Goal: Transaction & Acquisition: Obtain resource

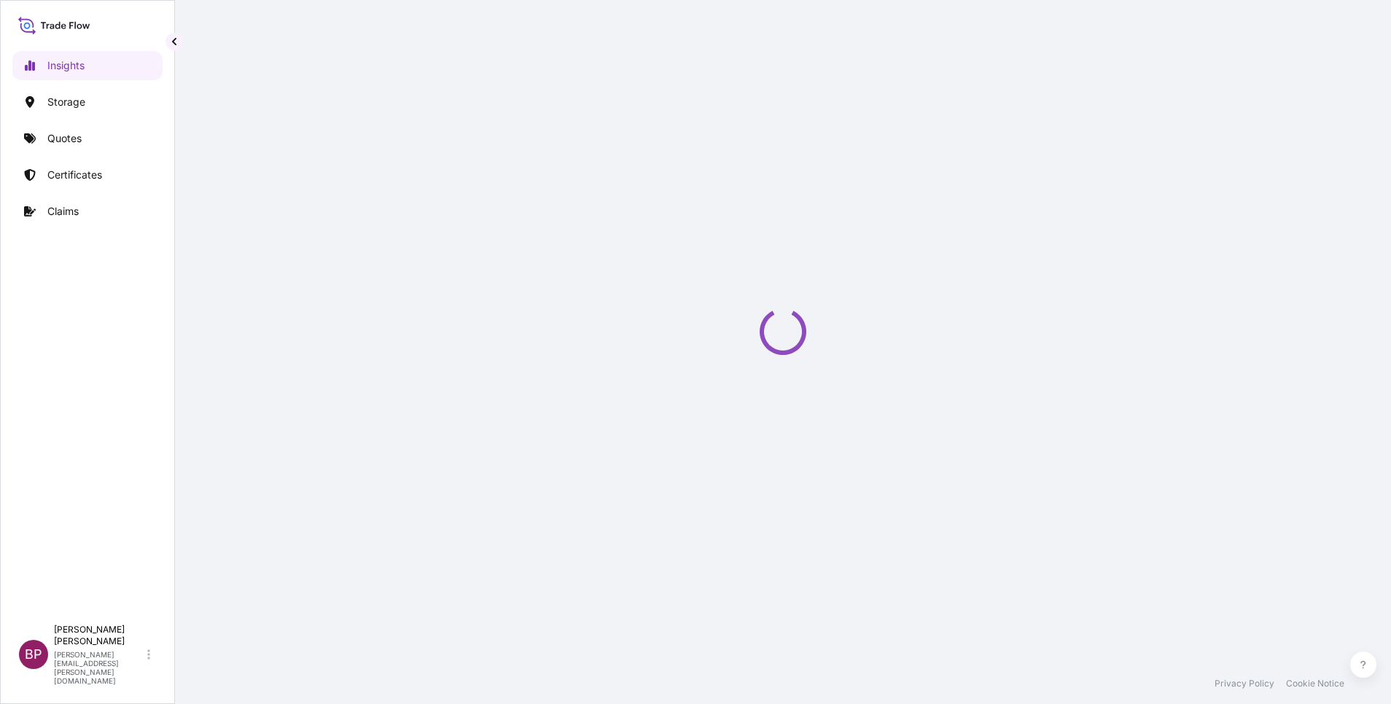
select select "2025"
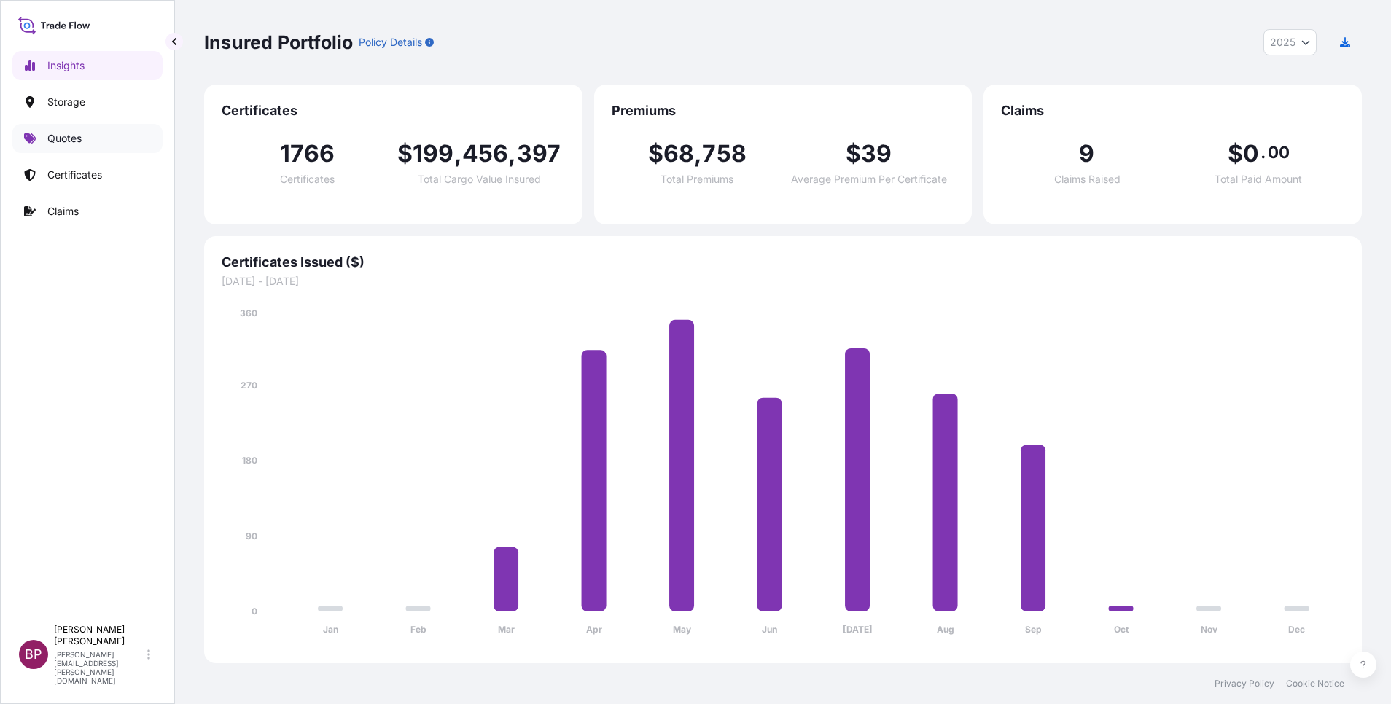
click at [69, 134] on p "Quotes" at bounding box center [64, 138] width 34 height 15
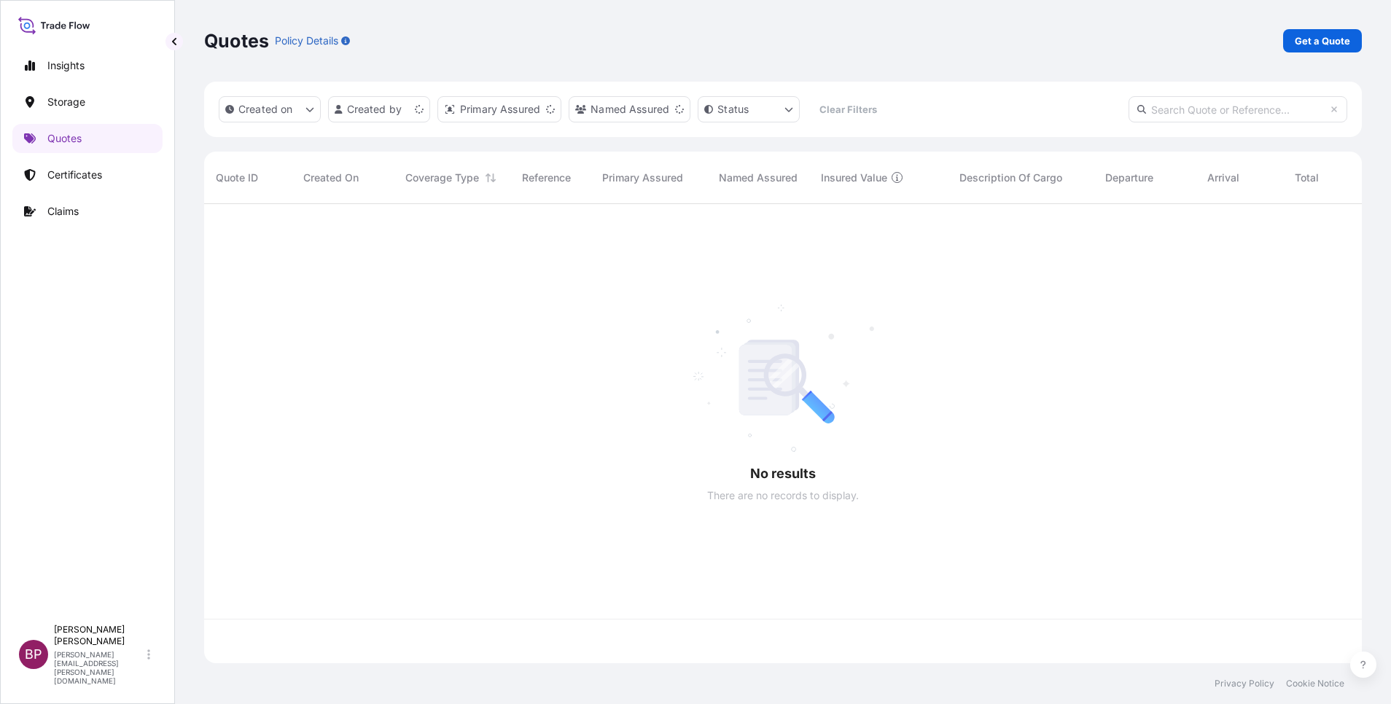
scroll to position [450, 1141]
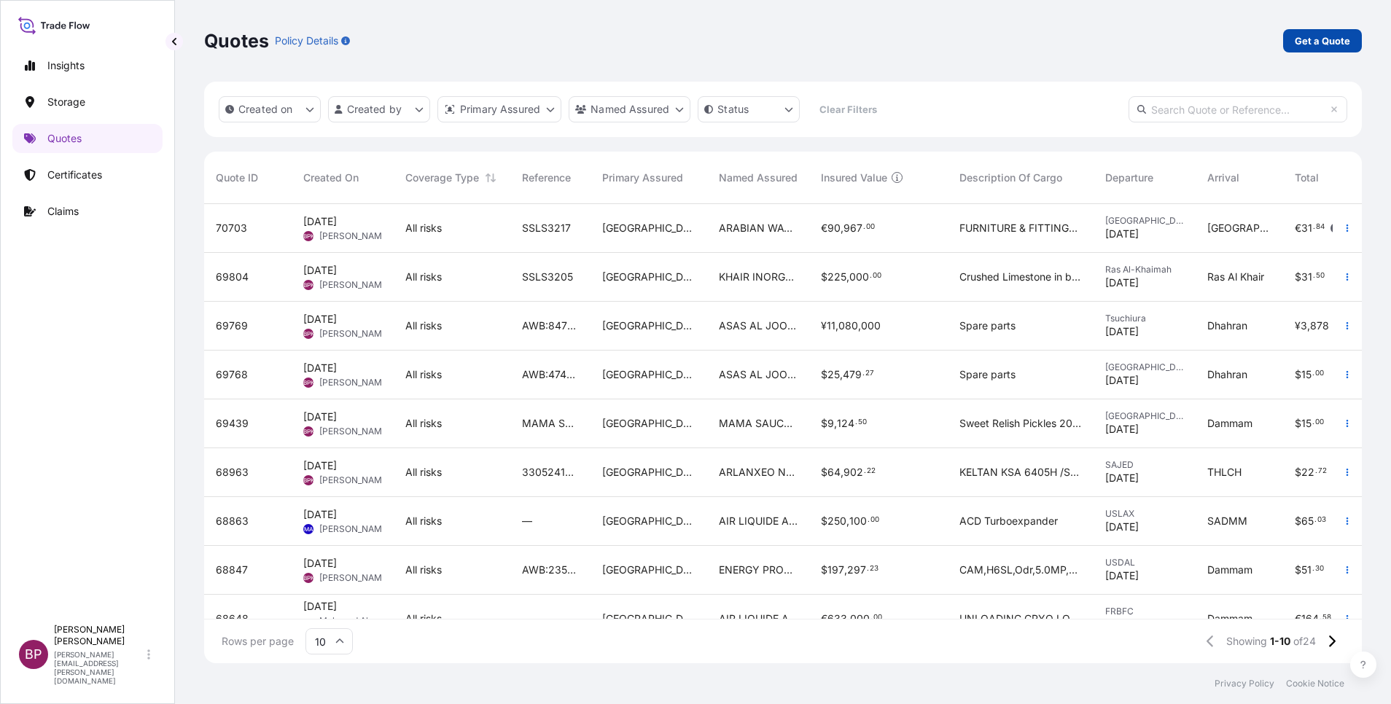
click at [1329, 39] on p "Get a Quote" at bounding box center [1322, 41] width 55 height 15
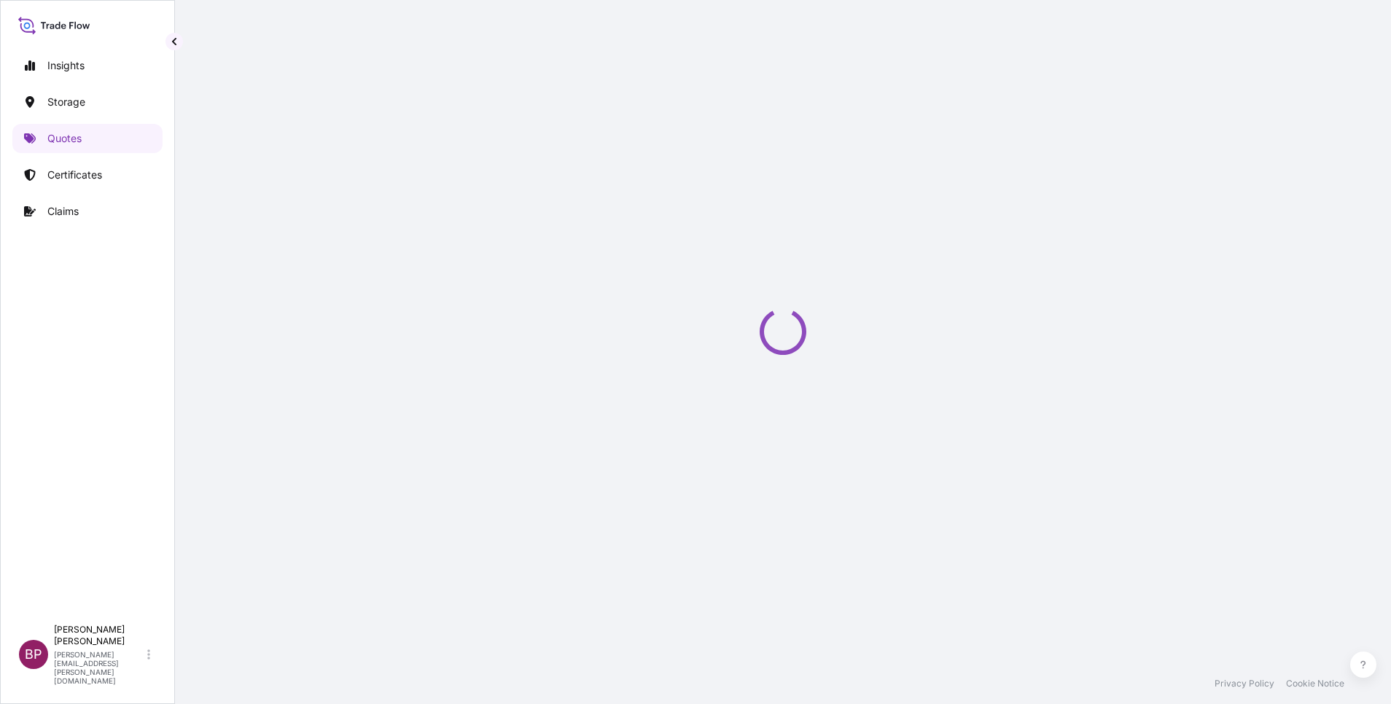
select select "Water"
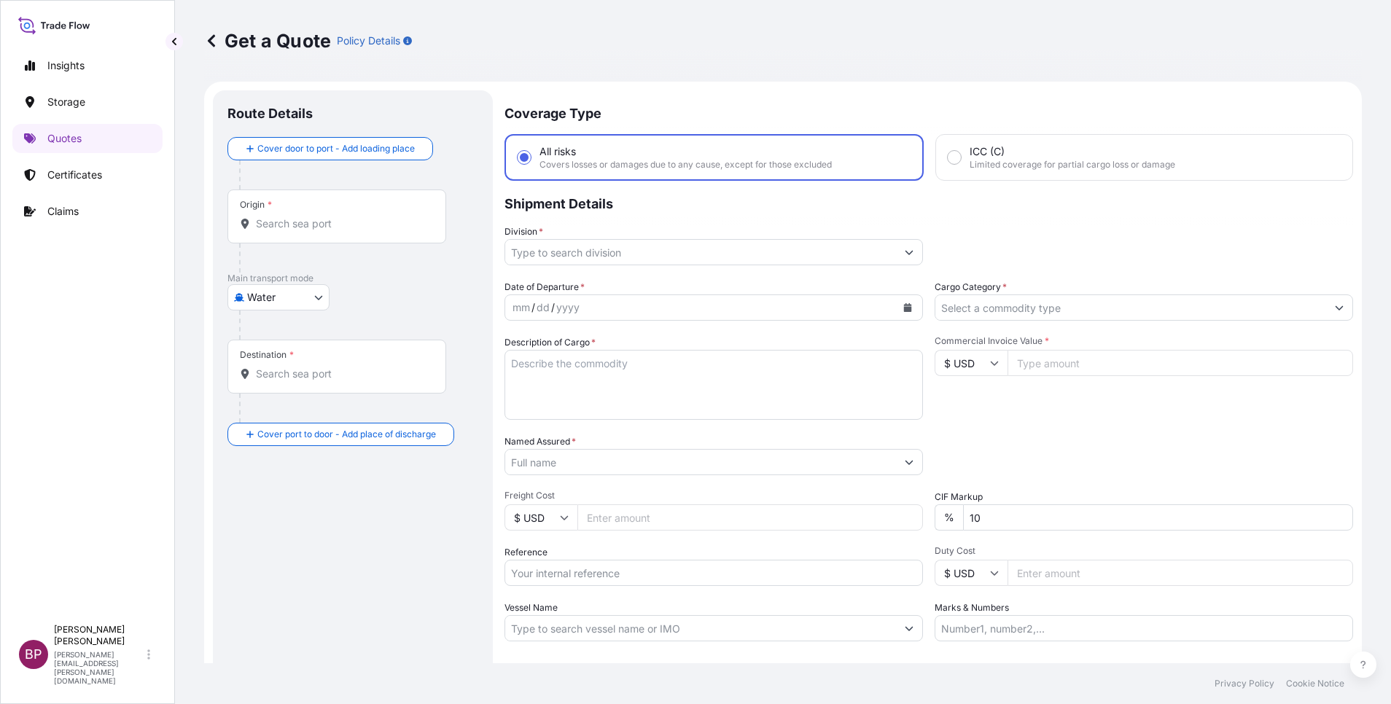
scroll to position [23, 0]
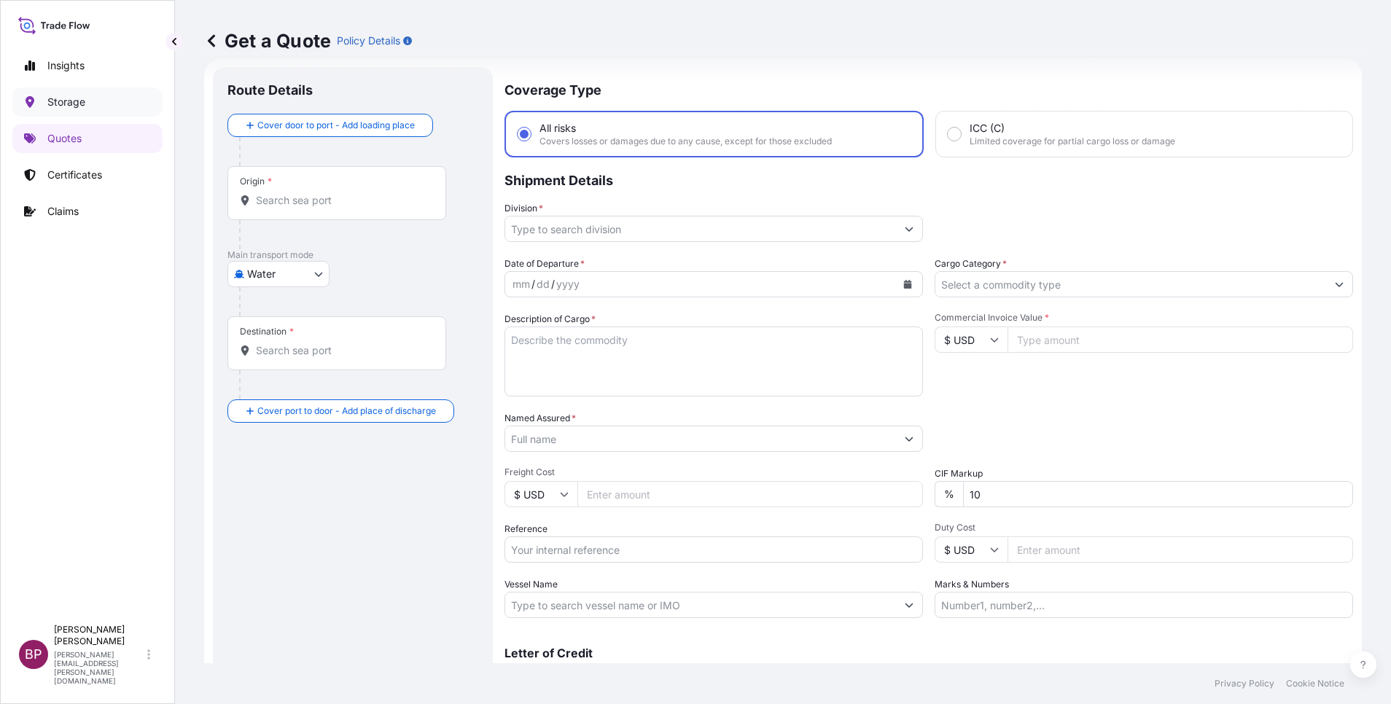
click at [76, 102] on p "Storage" at bounding box center [66, 102] width 38 height 15
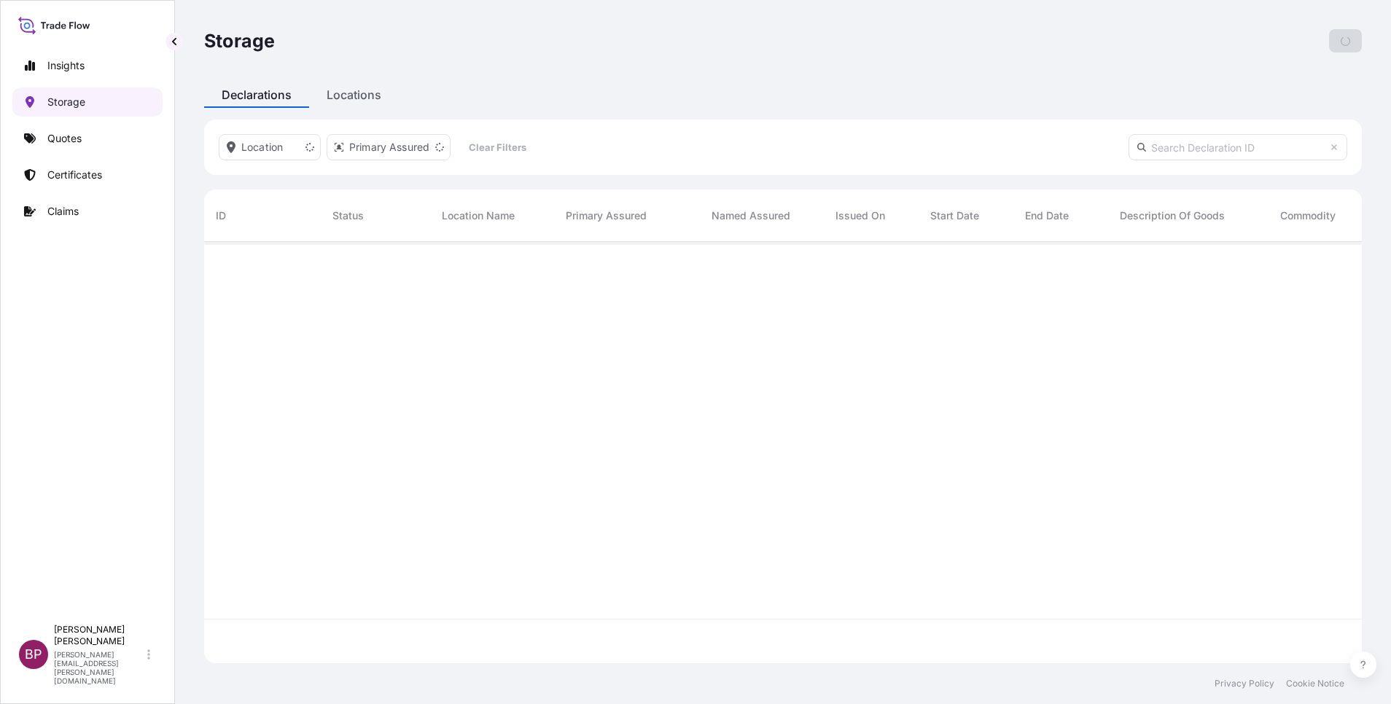
scroll to position [413, 1141]
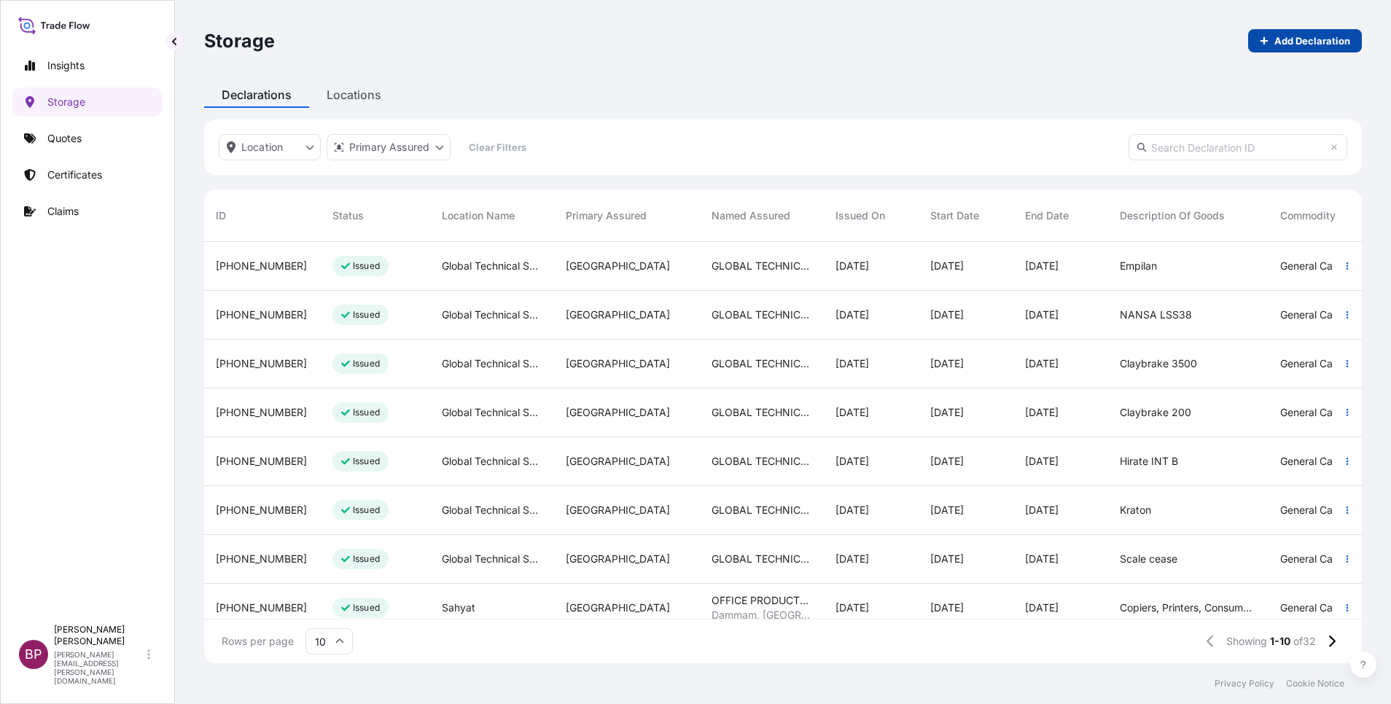
click at [1311, 37] on p "Add Declaration" at bounding box center [1312, 41] width 76 height 15
select select "31614"
select select "USD"
select select "mt"
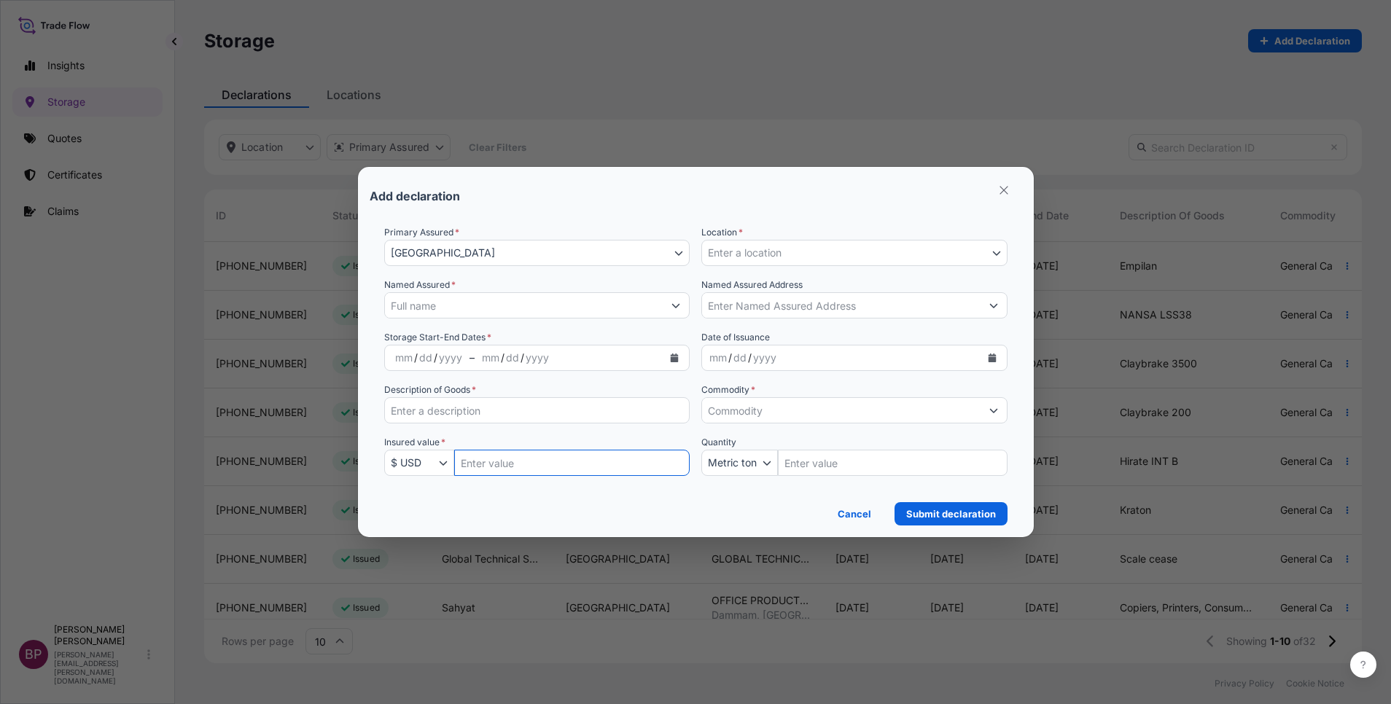
click at [518, 464] on input "Insured Value Amount" at bounding box center [572, 463] width 236 height 26
paste input "273703.10"
type input "273703.10"
click at [448, 409] on input "Description of Goods *" at bounding box center [537, 410] width 306 height 26
paste input "AUTOMATIC TRANSFER SWITCH / CONTROL GEAR & ACCESSORIES"
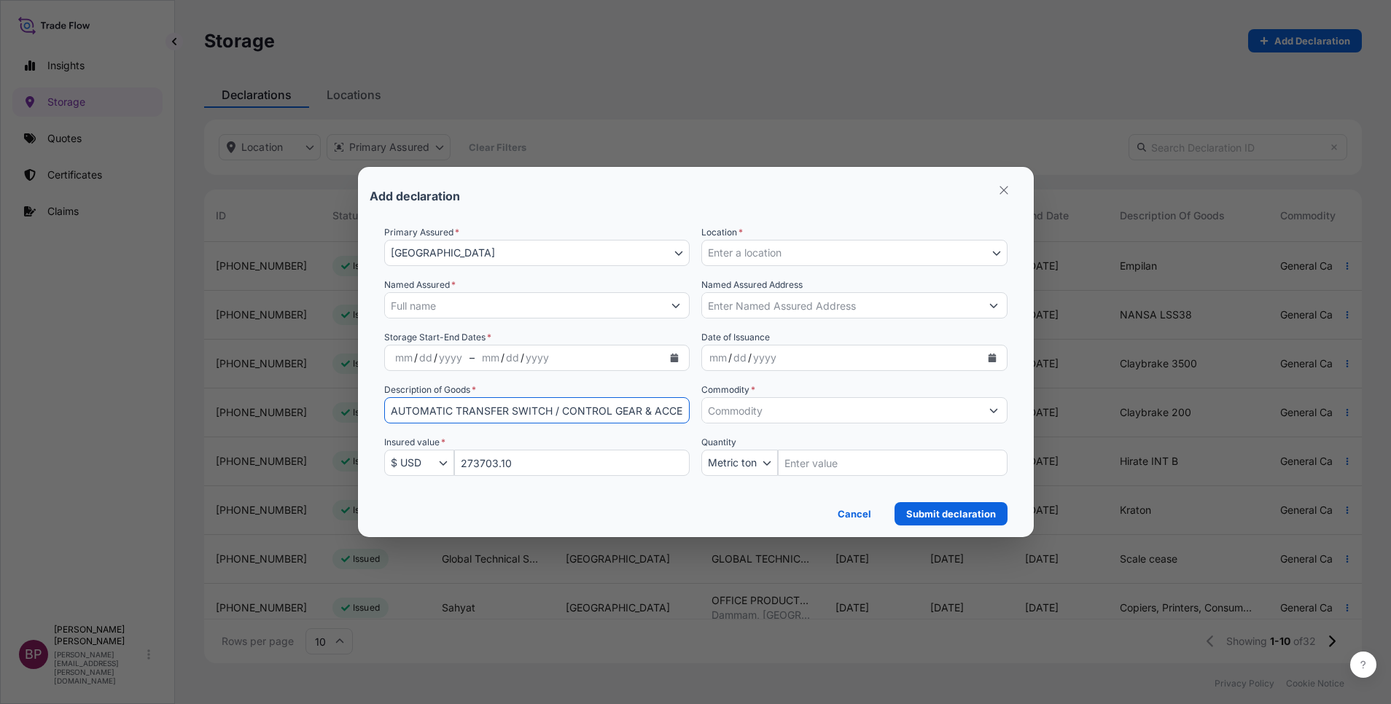
scroll to position [0, 39]
type input "AUTOMATIC TRANSFER SWITCH / CONTROL GEAR & ACCESSORIES"
click at [787, 251] on button "Enter a location" at bounding box center [854, 253] width 306 height 26
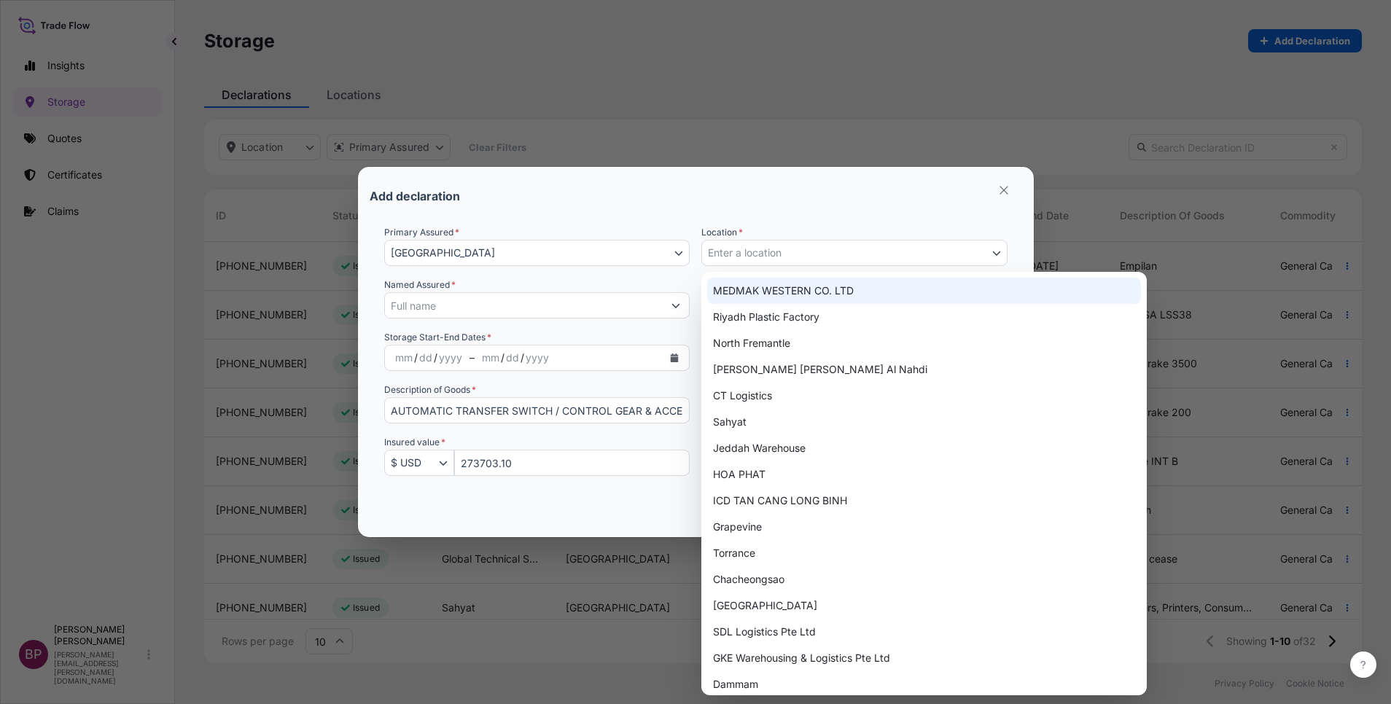
click at [814, 286] on div "MEDMAK WESTERN CO. LTD" at bounding box center [924, 291] width 434 height 26
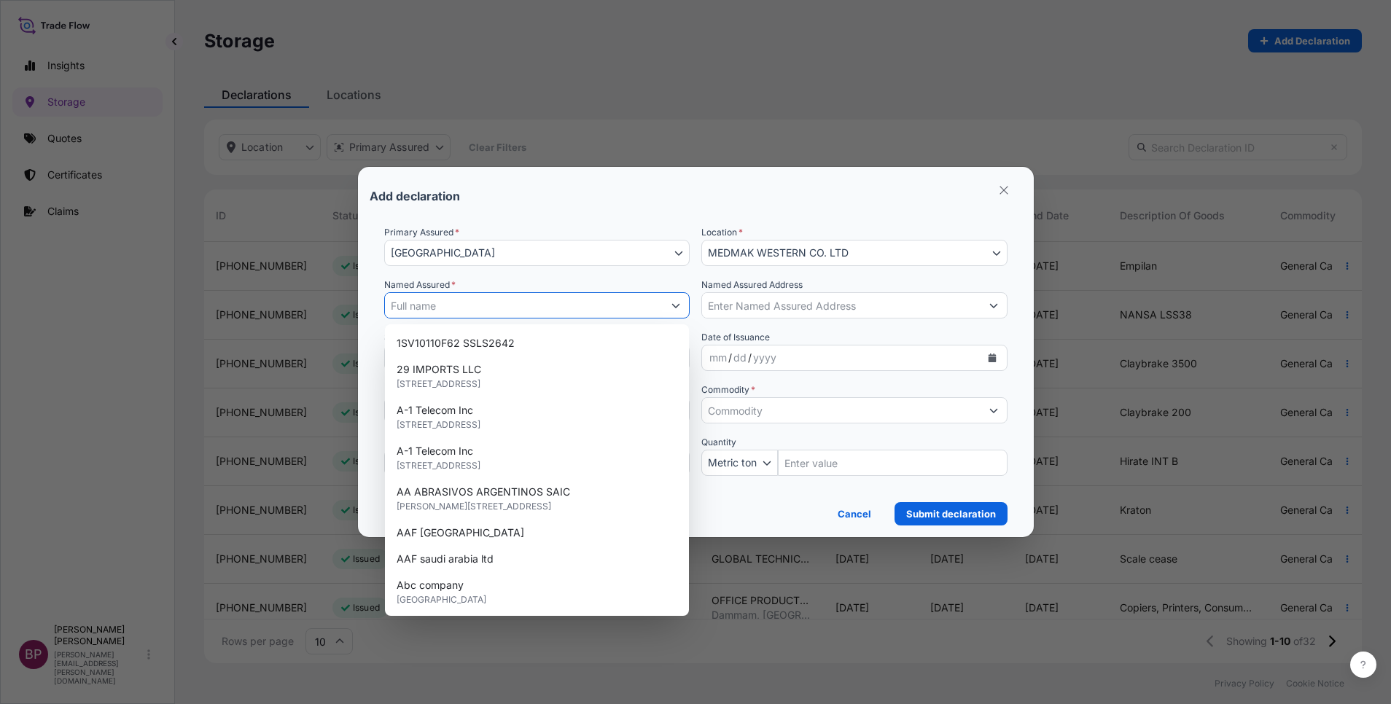
click at [518, 309] on input "Named Assured *" at bounding box center [524, 305] width 278 height 26
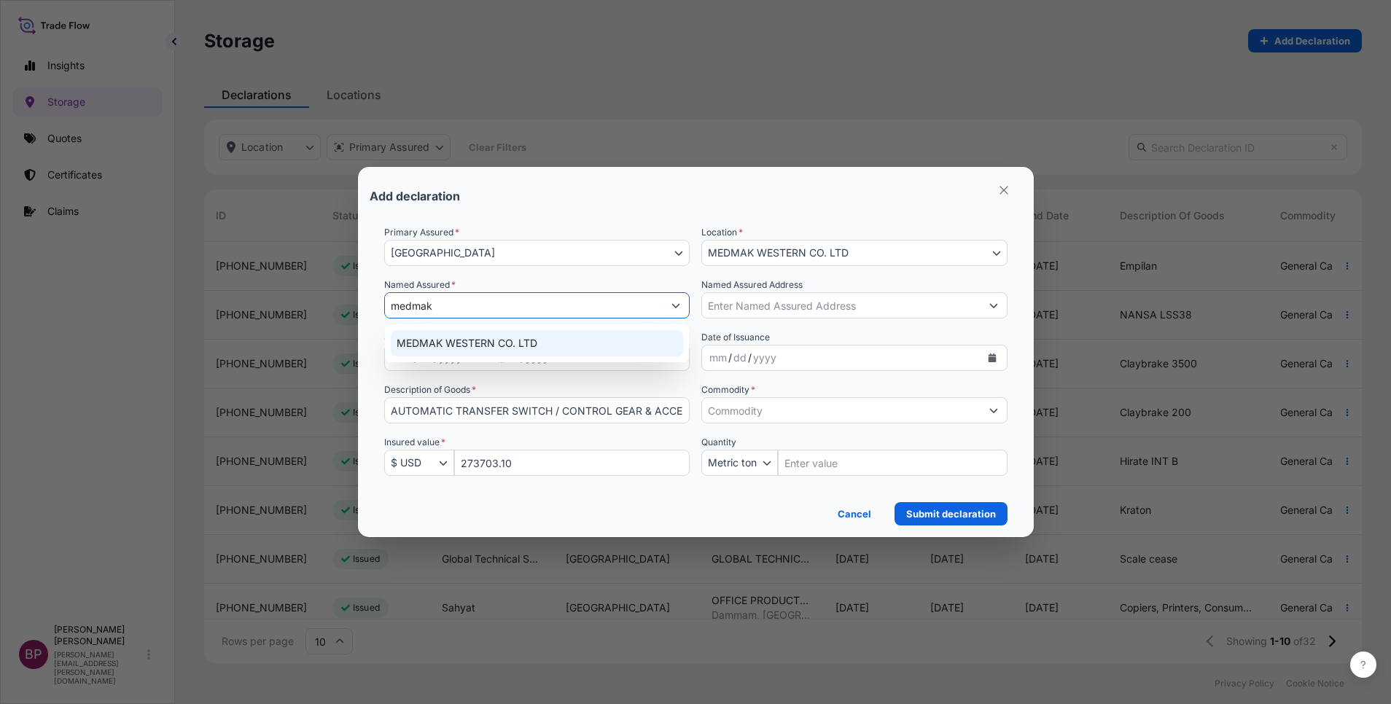
click at [537, 339] on span "MEDMAK WESTERN CO. LTD" at bounding box center [467, 343] width 141 height 15
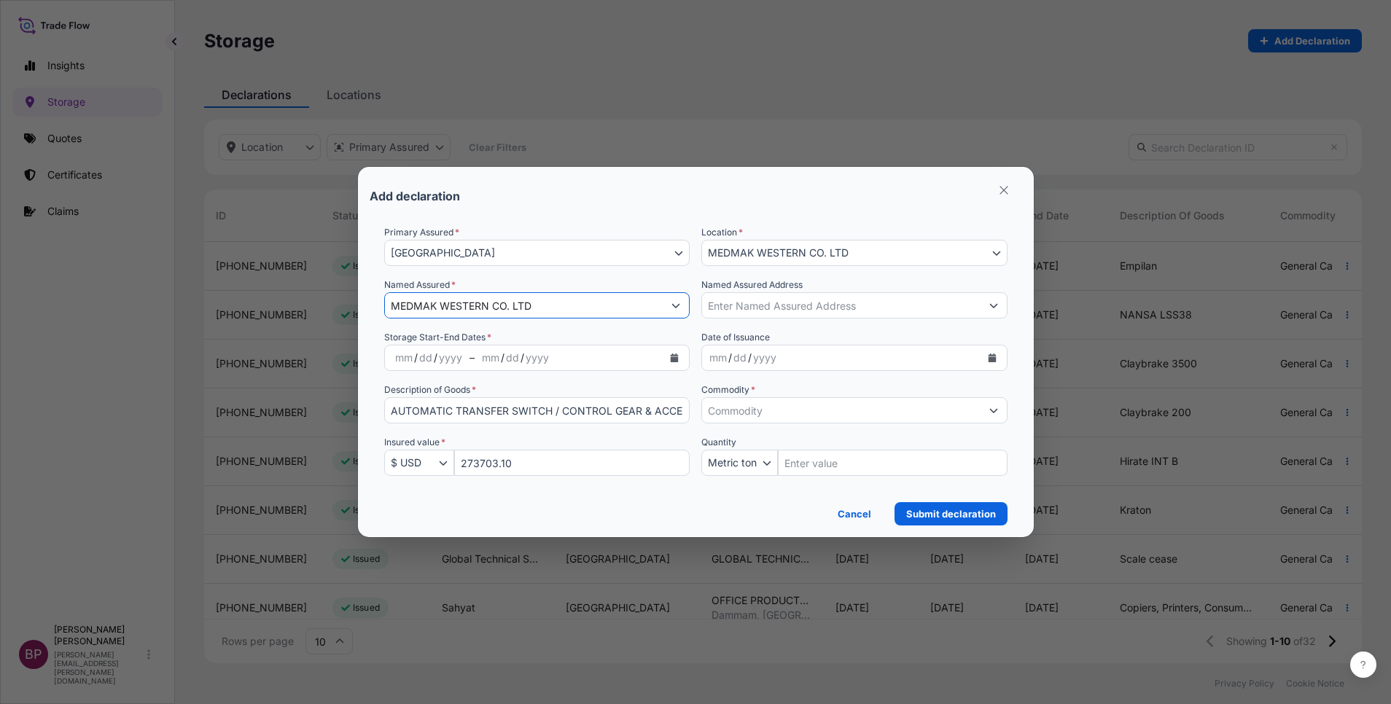
type input "MEDMAK WESTERN CO. LTD"
click at [992, 359] on icon "Calendar" at bounding box center [992, 358] width 8 height 9
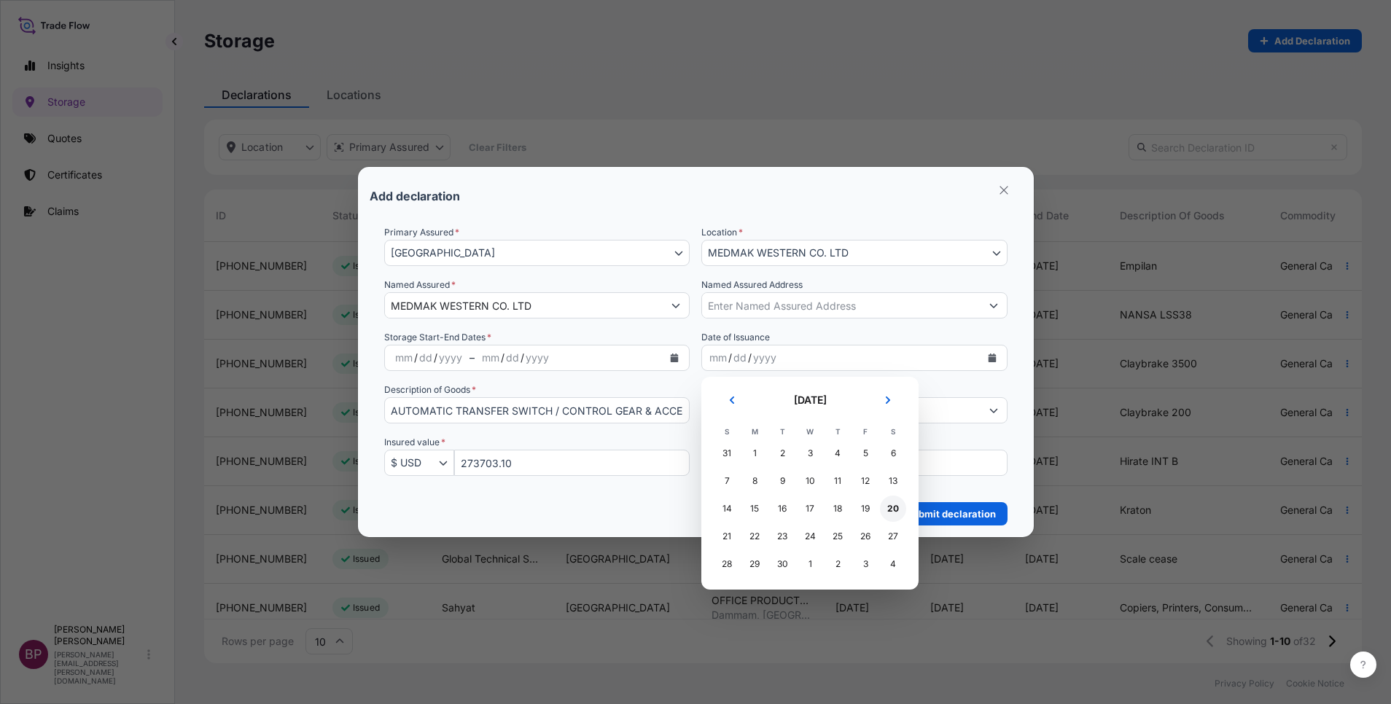
click at [891, 507] on div "20" at bounding box center [893, 509] width 26 height 26
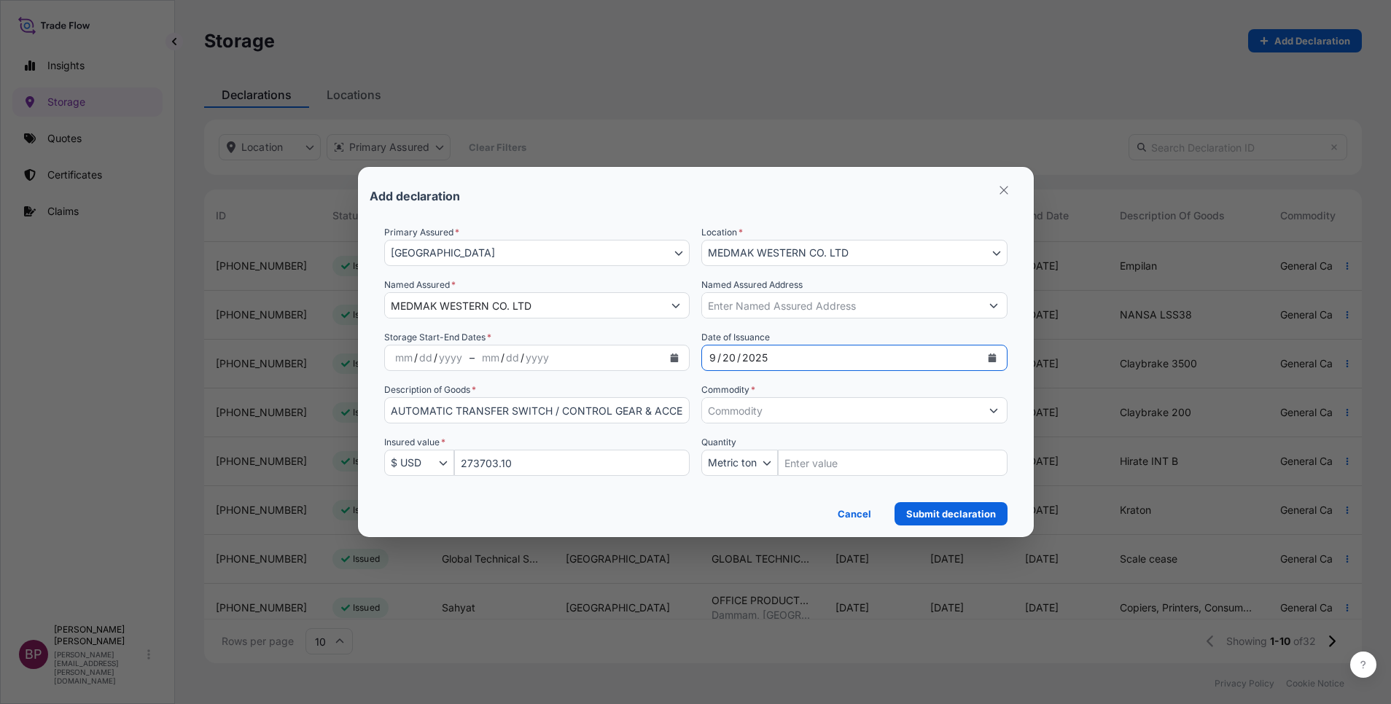
click at [986, 413] on button "Show suggestions" at bounding box center [993, 410] width 26 height 26
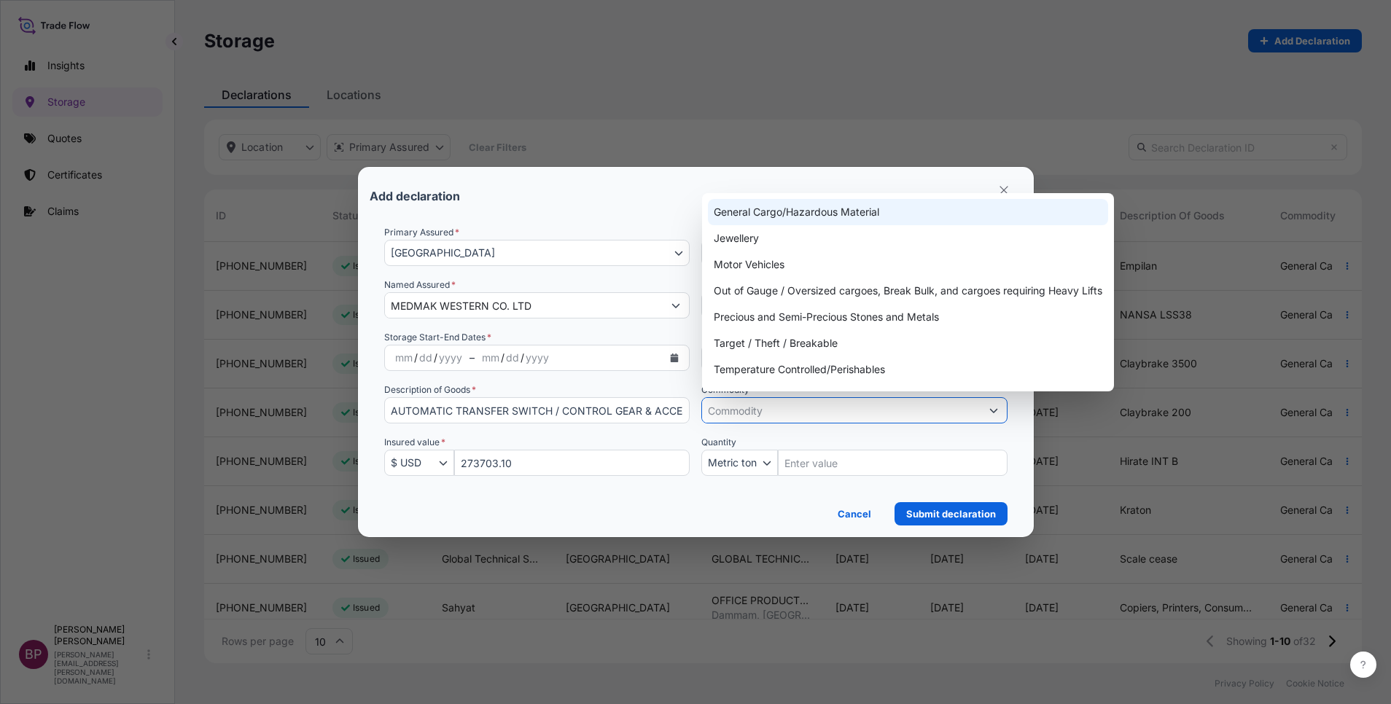
click at [814, 211] on div "General Cargo/Hazardous Material" at bounding box center [908, 212] width 400 height 26
type input "General Cargo/Hazardous Material"
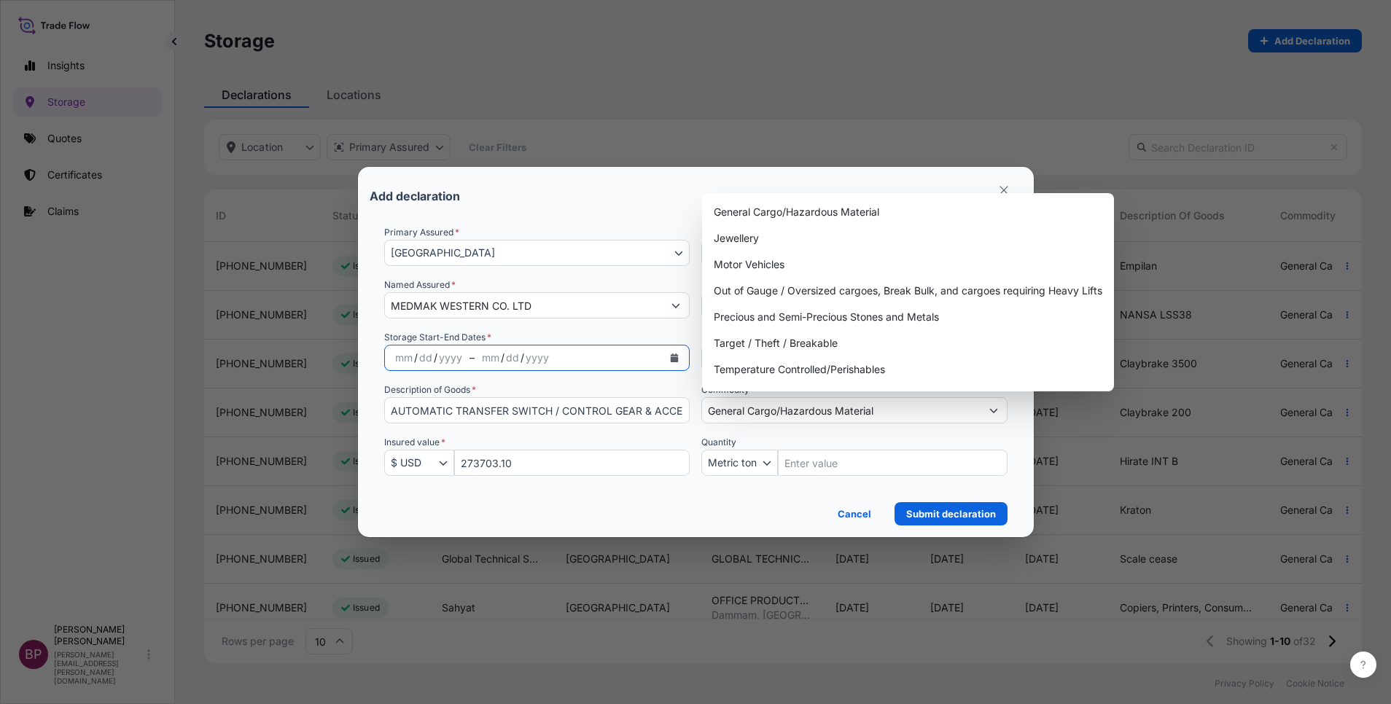
click at [671, 359] on icon "Calendar" at bounding box center [675, 358] width 8 height 9
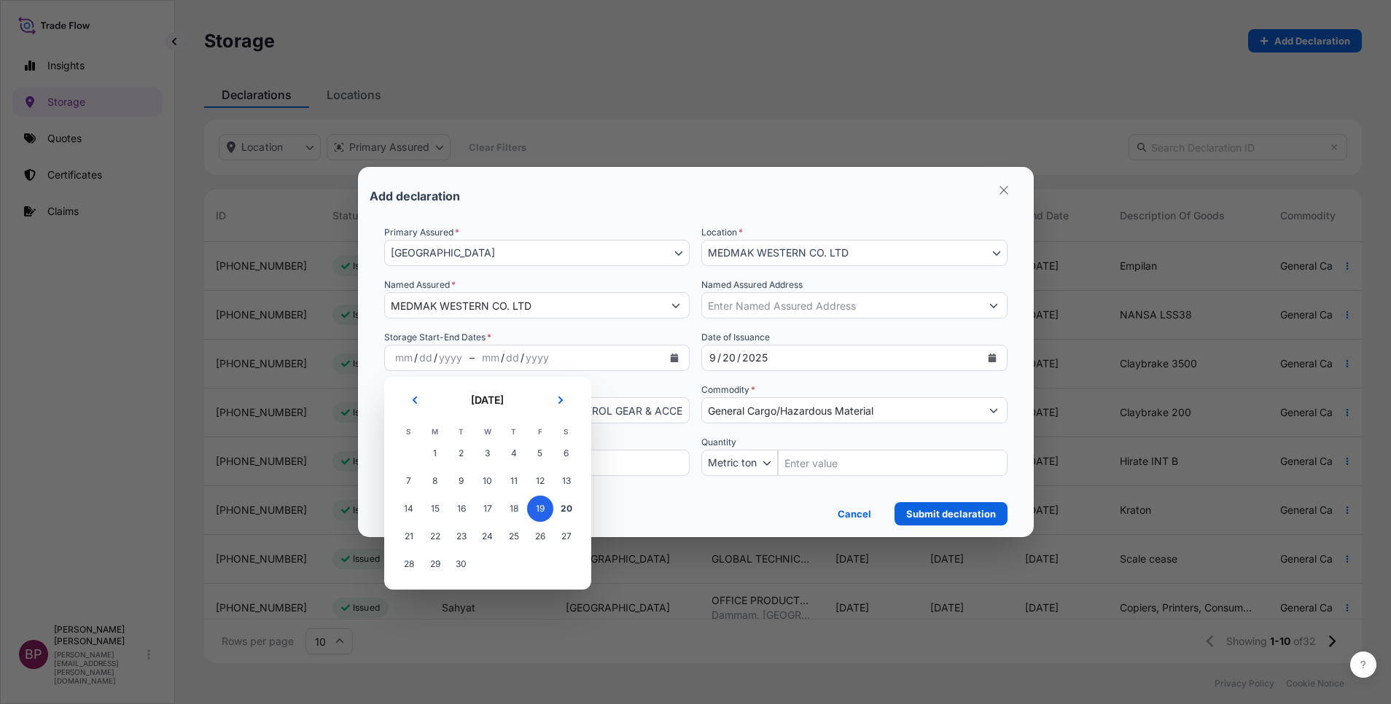
click at [544, 511] on span "19" at bounding box center [540, 509] width 26 height 26
click at [563, 401] on icon "Next" at bounding box center [560, 400] width 9 height 9
click at [569, 505] on span "18" at bounding box center [566, 509] width 26 height 26
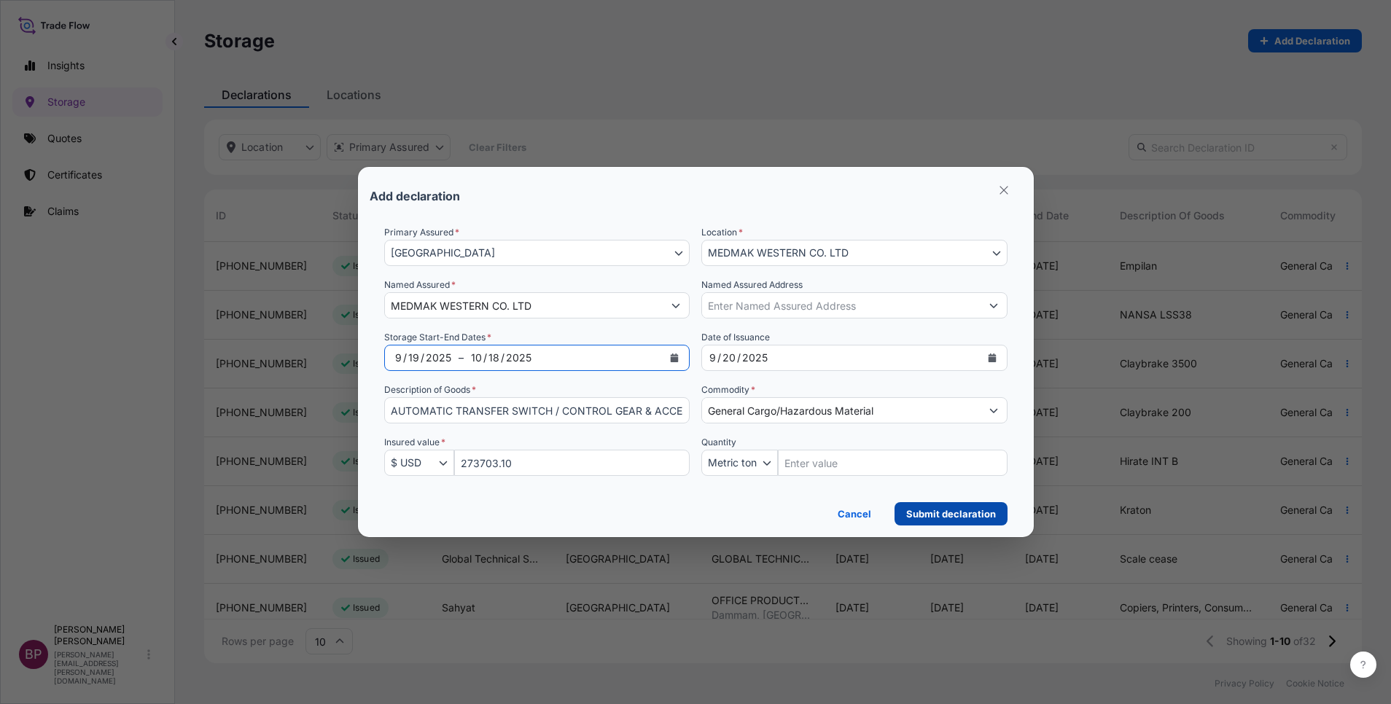
click at [966, 513] on p "Submit declaration" at bounding box center [951, 514] width 90 height 15
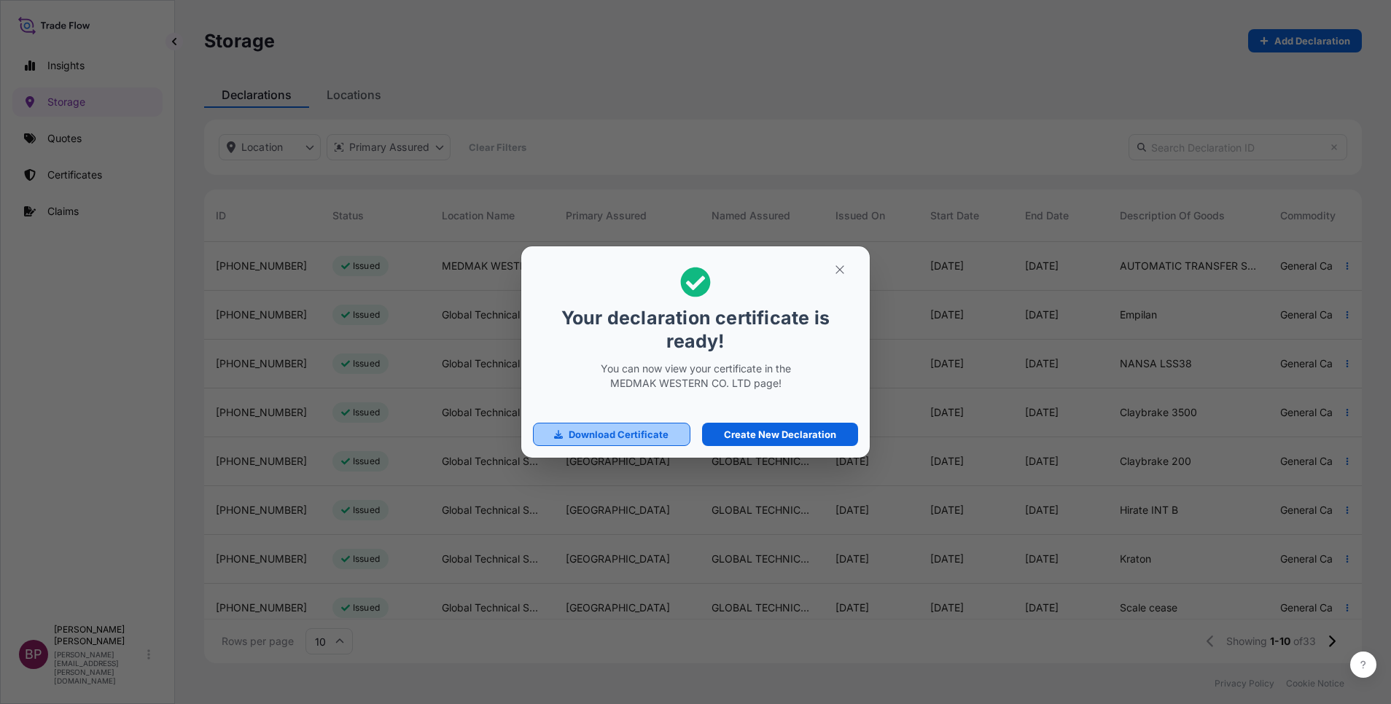
click at [640, 433] on p "Download Certificate" at bounding box center [619, 434] width 100 height 15
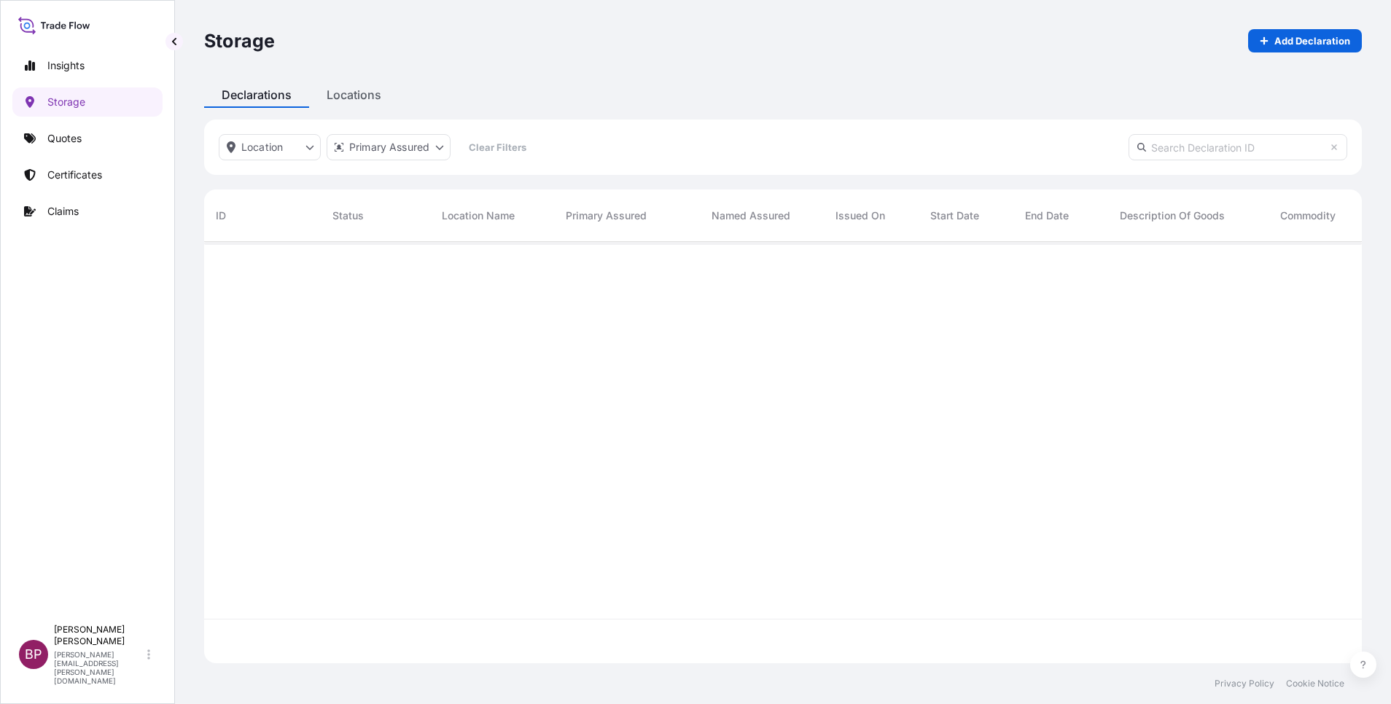
scroll to position [413, 1141]
click at [95, 175] on p "Certificates" at bounding box center [74, 175] width 55 height 15
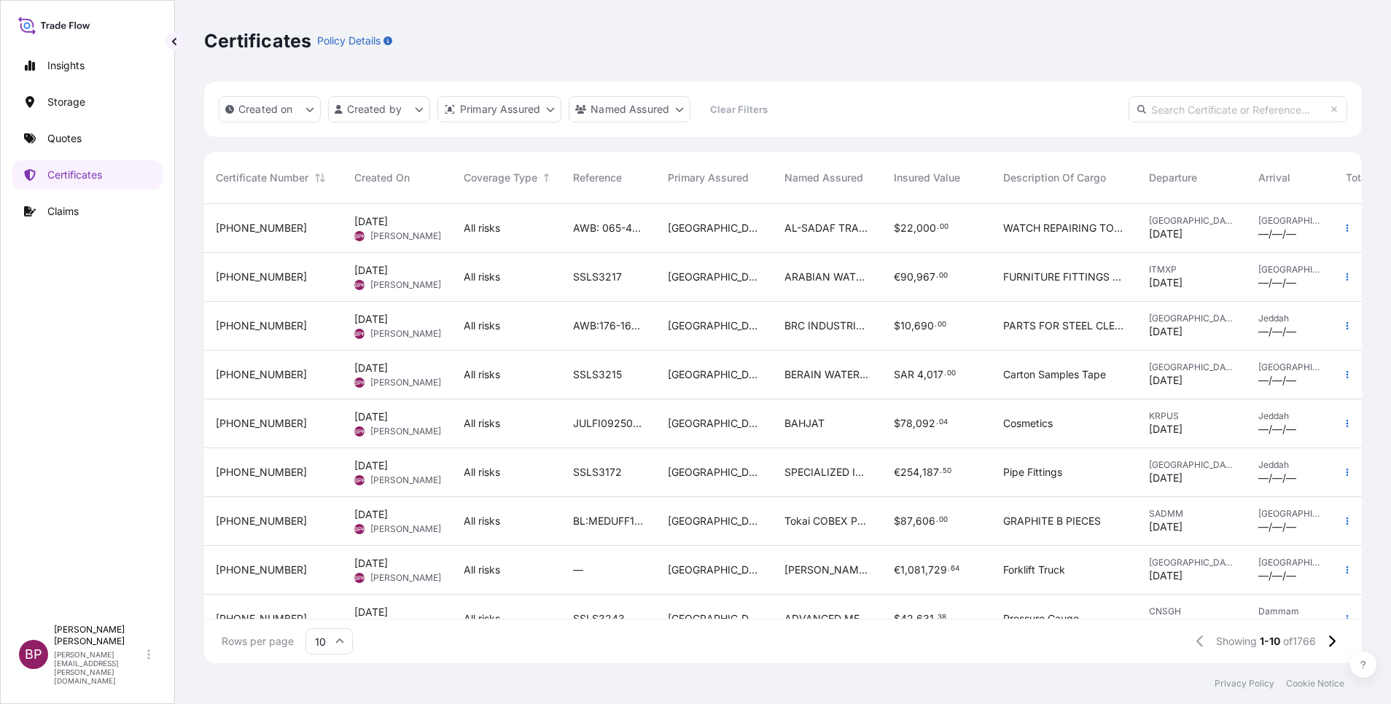
scroll to position [450, 1141]
click at [603, 438] on div "JULFI092503316 SSLS3200" at bounding box center [608, 423] width 95 height 49
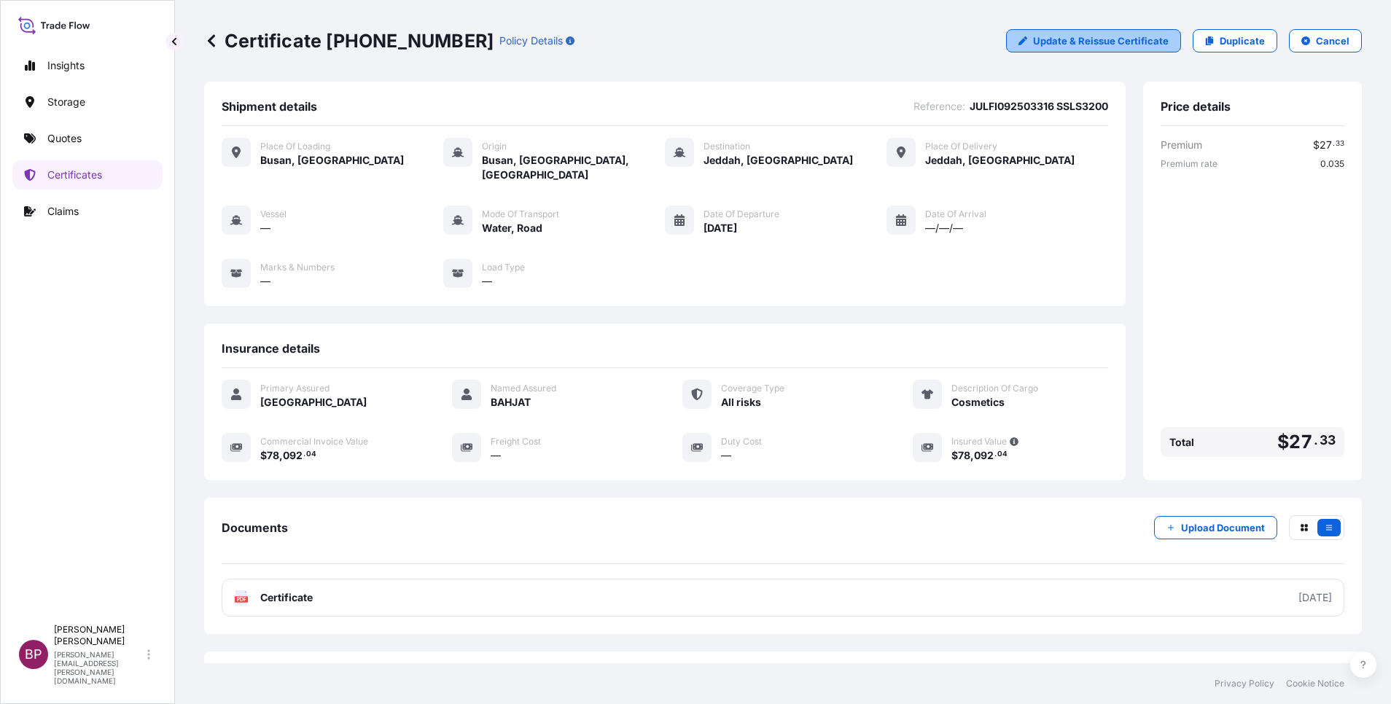
click at [1142, 42] on p "Update & Reissue Certificate" at bounding box center [1101, 41] width 136 height 15
select select "Road / [GEOGRAPHIC_DATA]"
select select "Water"
select select "Road / [GEOGRAPHIC_DATA]"
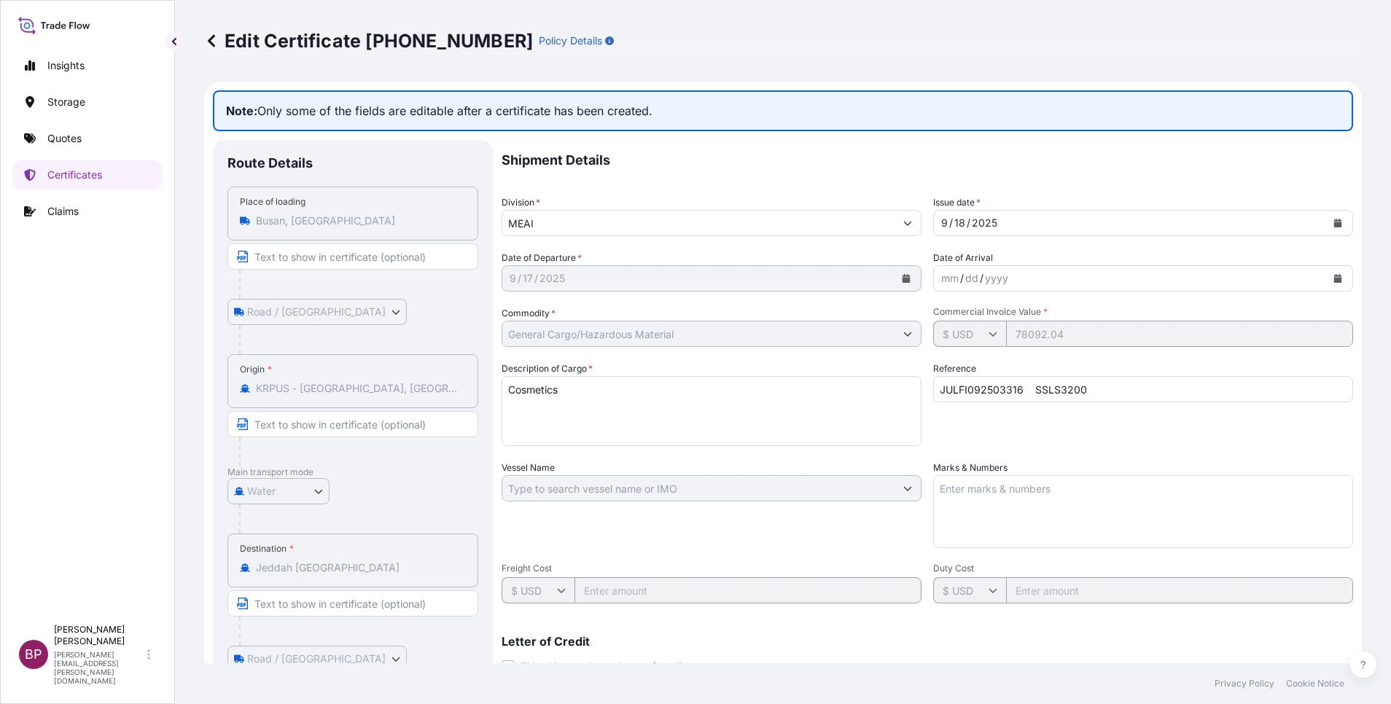
click at [213, 42] on icon at bounding box center [211, 41] width 15 height 15
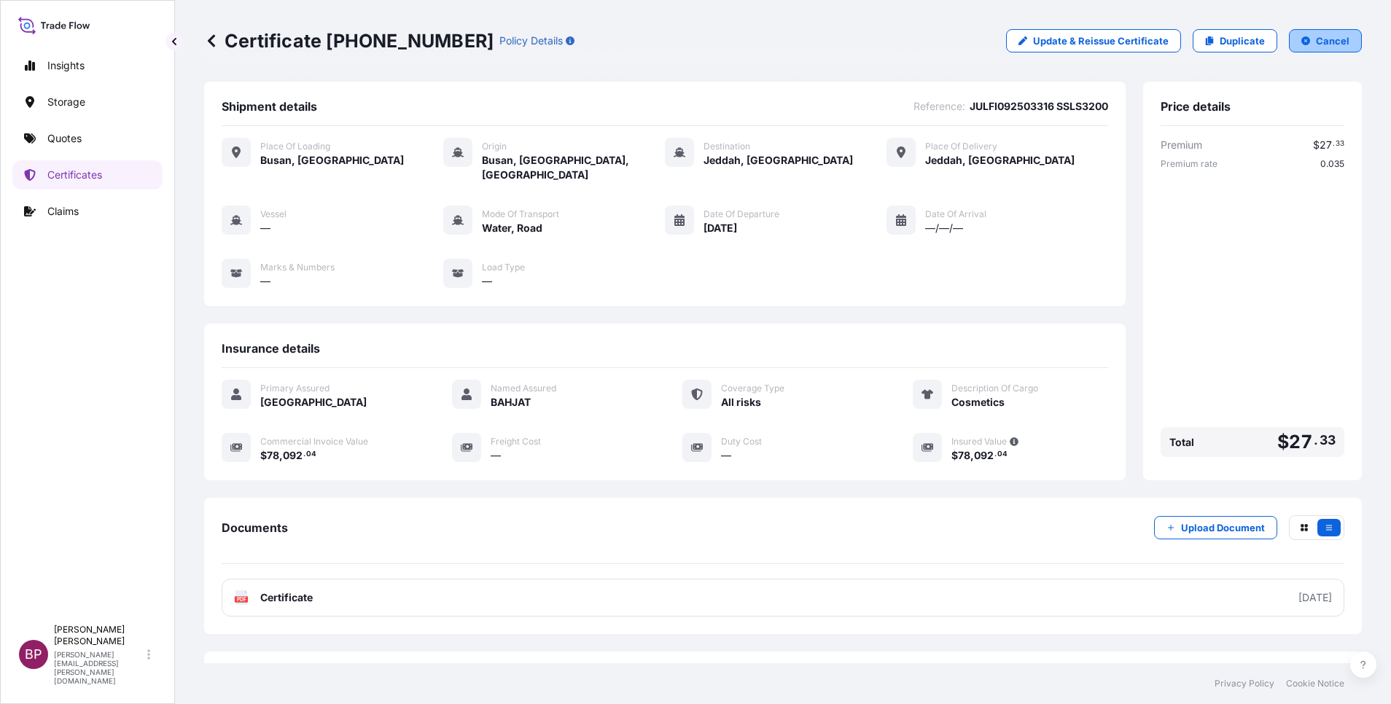
click at [1325, 39] on p "Cancel" at bounding box center [1333, 41] width 34 height 15
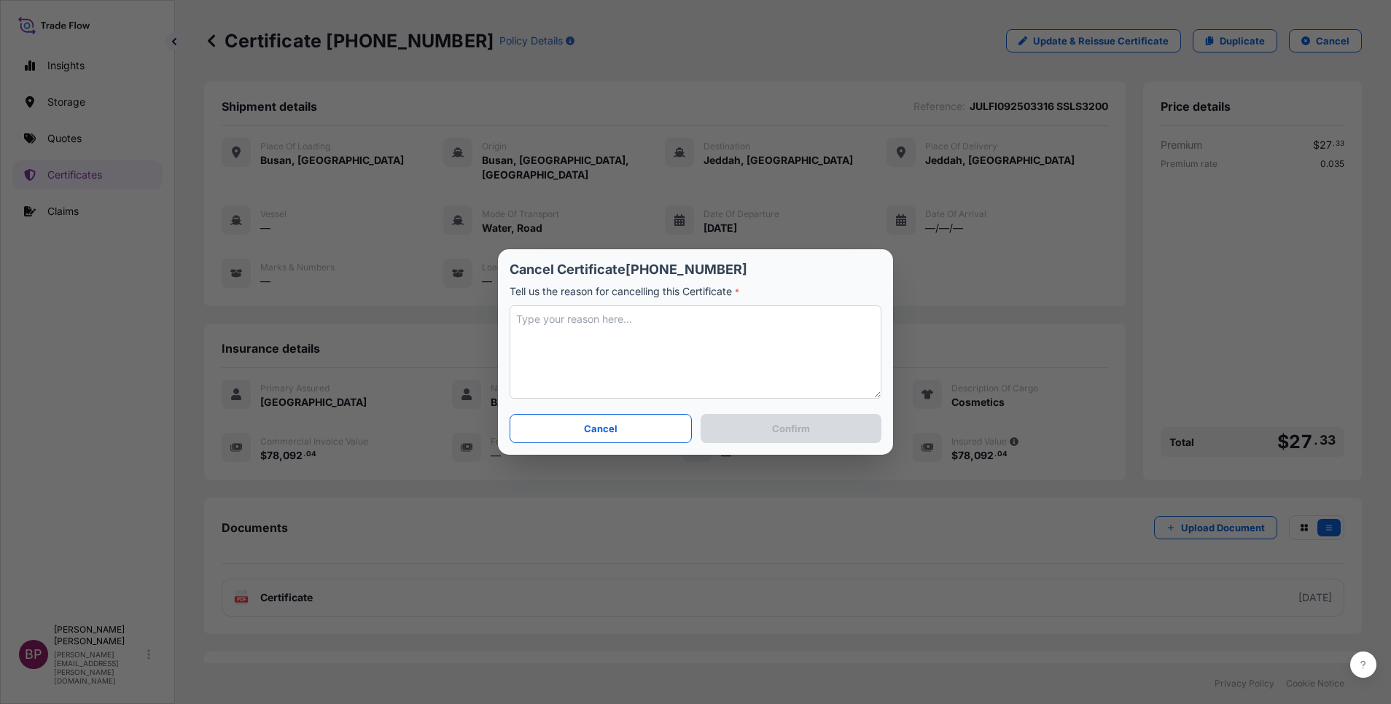
click at [725, 339] on textarea at bounding box center [696, 351] width 372 height 93
type textarea "error in name of client. amending"
click at [810, 426] on button "Confirm" at bounding box center [791, 428] width 181 height 29
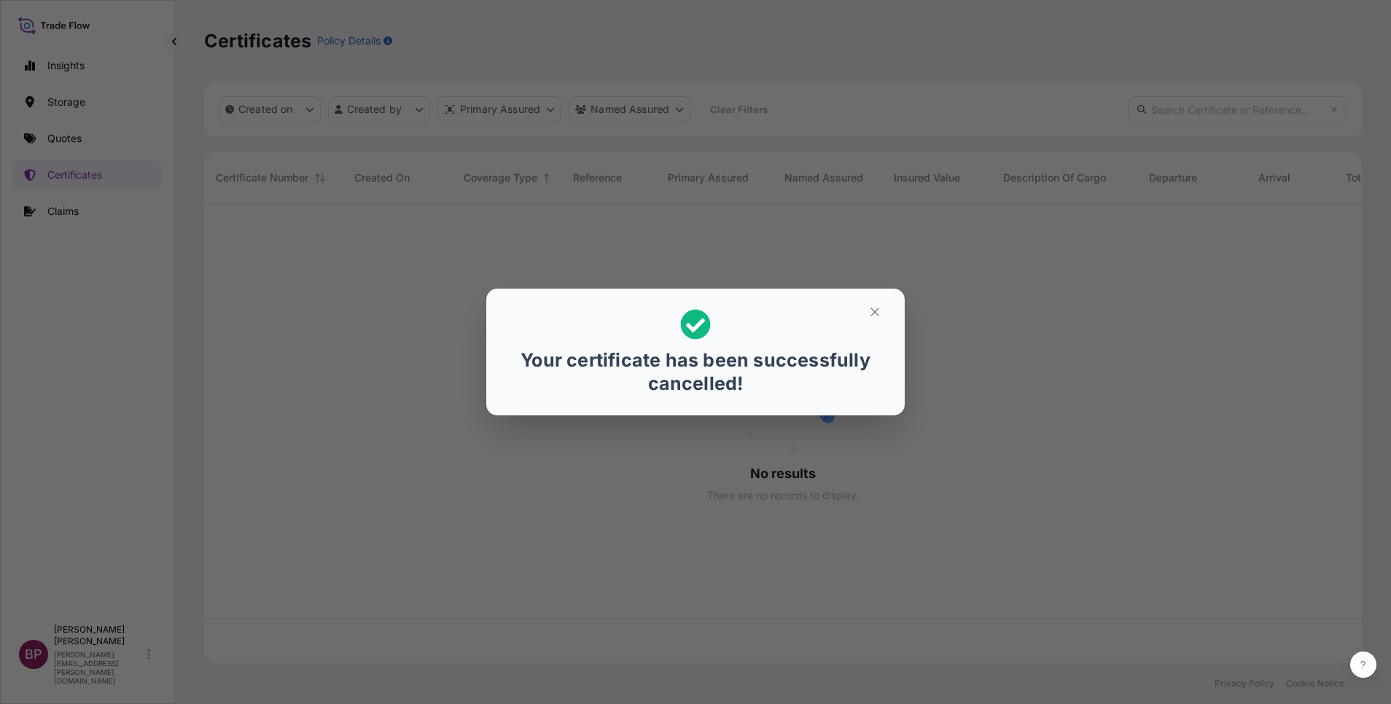
scroll to position [450, 1141]
click at [875, 310] on icon "button" at bounding box center [874, 311] width 13 height 13
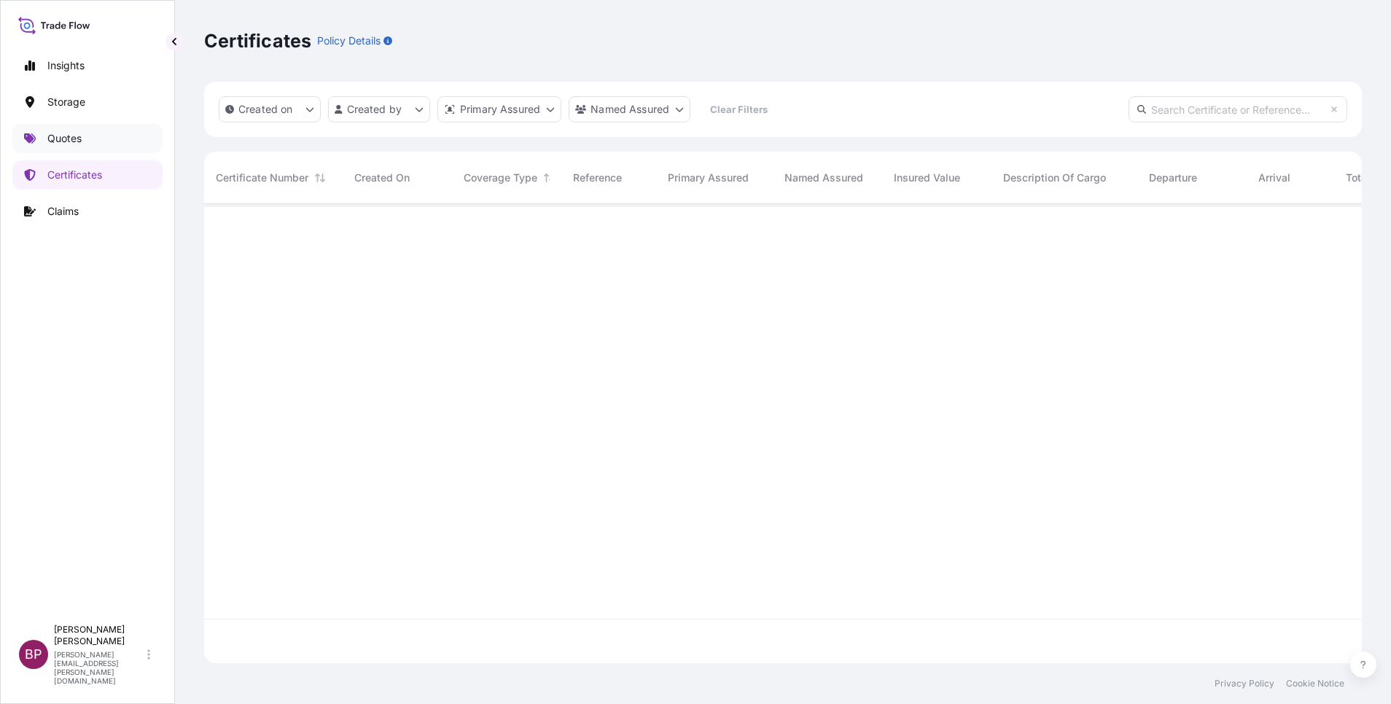
click at [60, 139] on p "Quotes" at bounding box center [64, 138] width 34 height 15
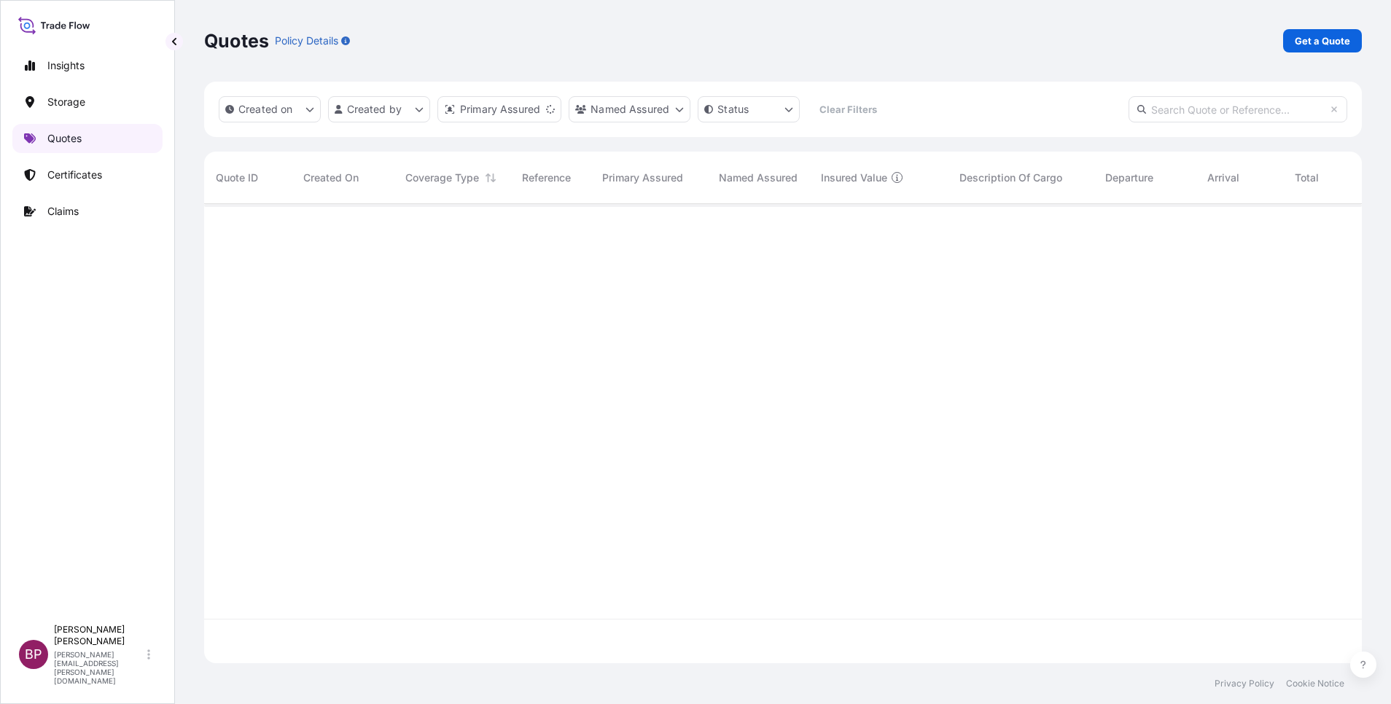
scroll to position [450, 1141]
click at [1331, 42] on p "Get a Quote" at bounding box center [1322, 41] width 55 height 15
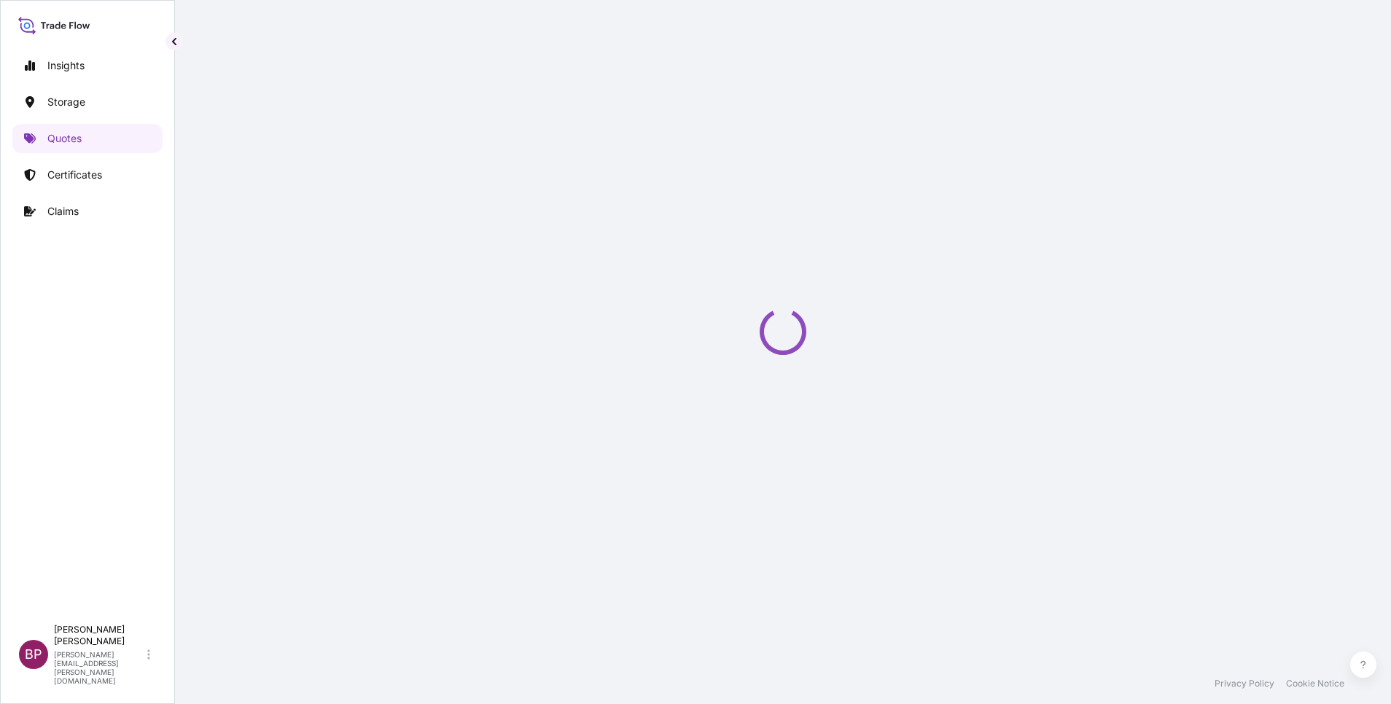
select select "Water"
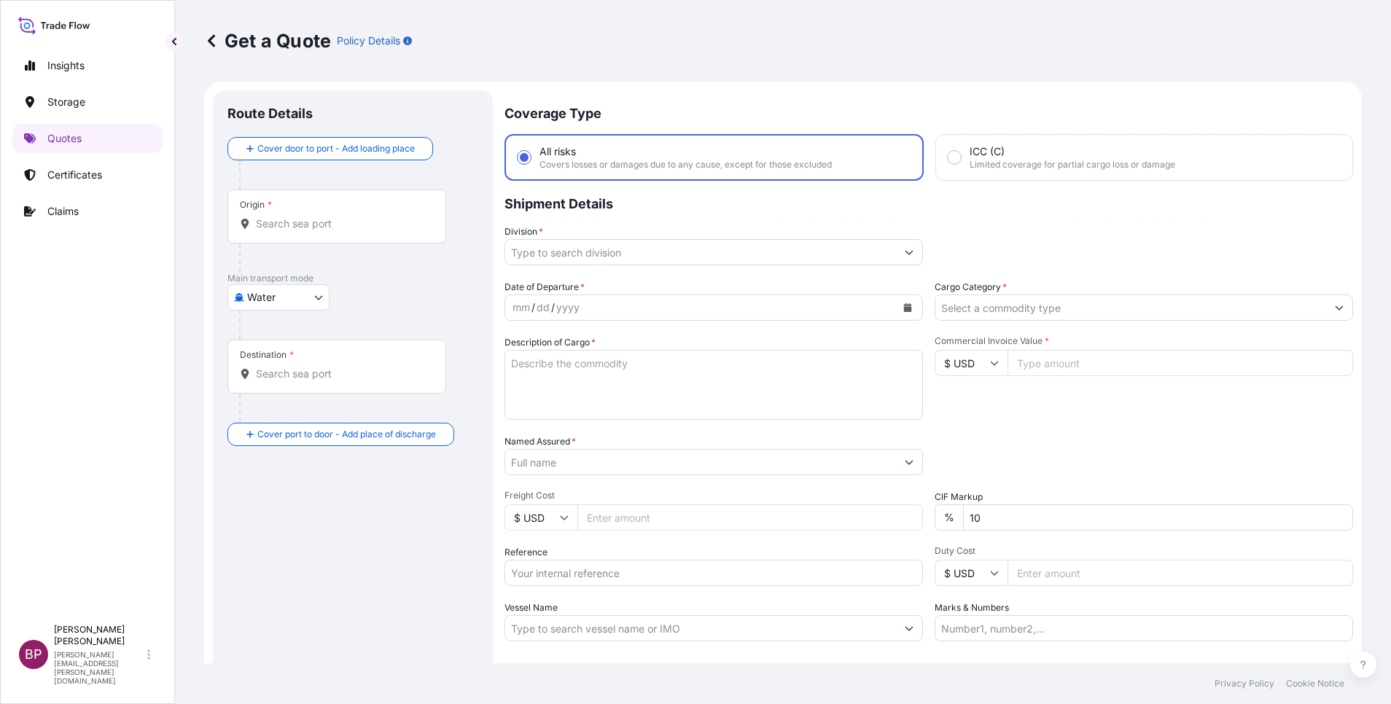
scroll to position [23, 0]
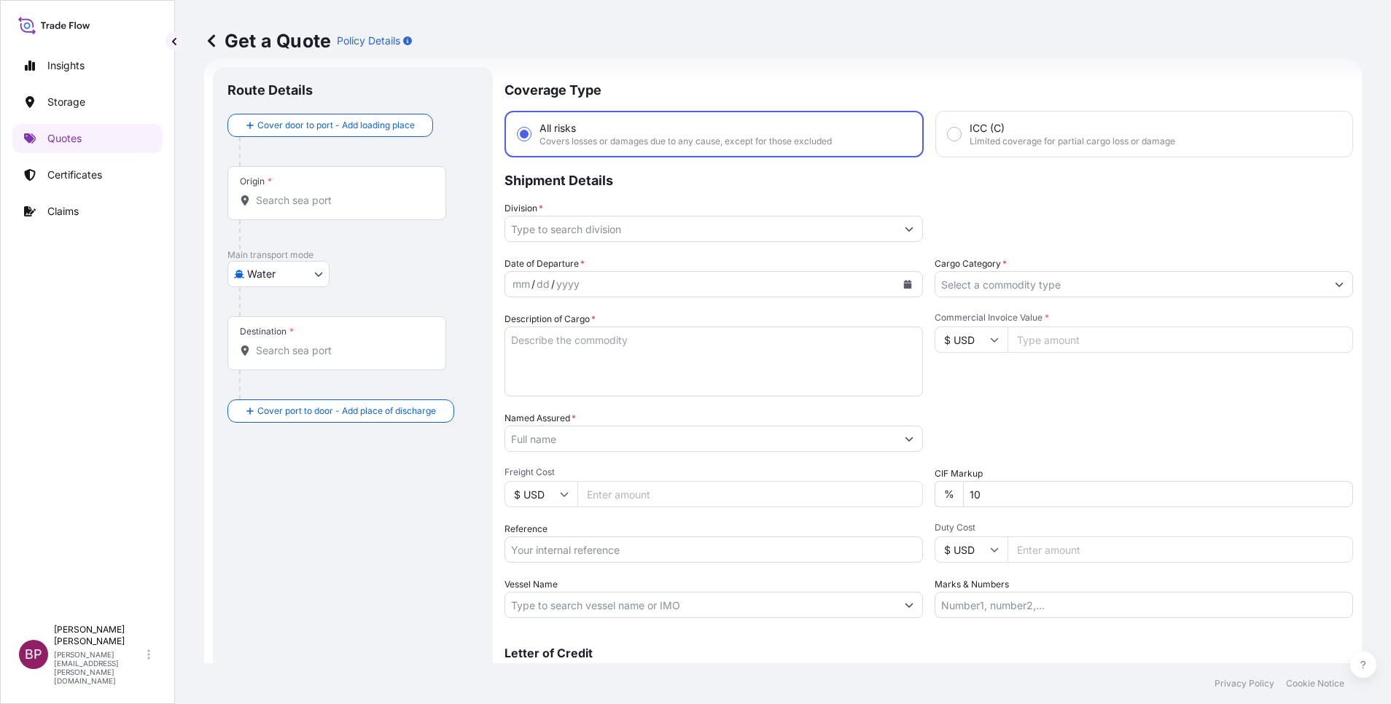
click at [606, 552] on input "Reference" at bounding box center [713, 550] width 418 height 26
paste input "JULFI092503316 SSLS3200"
type input "JULFI092503316 SSLS3200"
click at [612, 445] on input "Named Assured *" at bounding box center [696, 439] width 383 height 26
paste input "Bahjat Abhour Est"
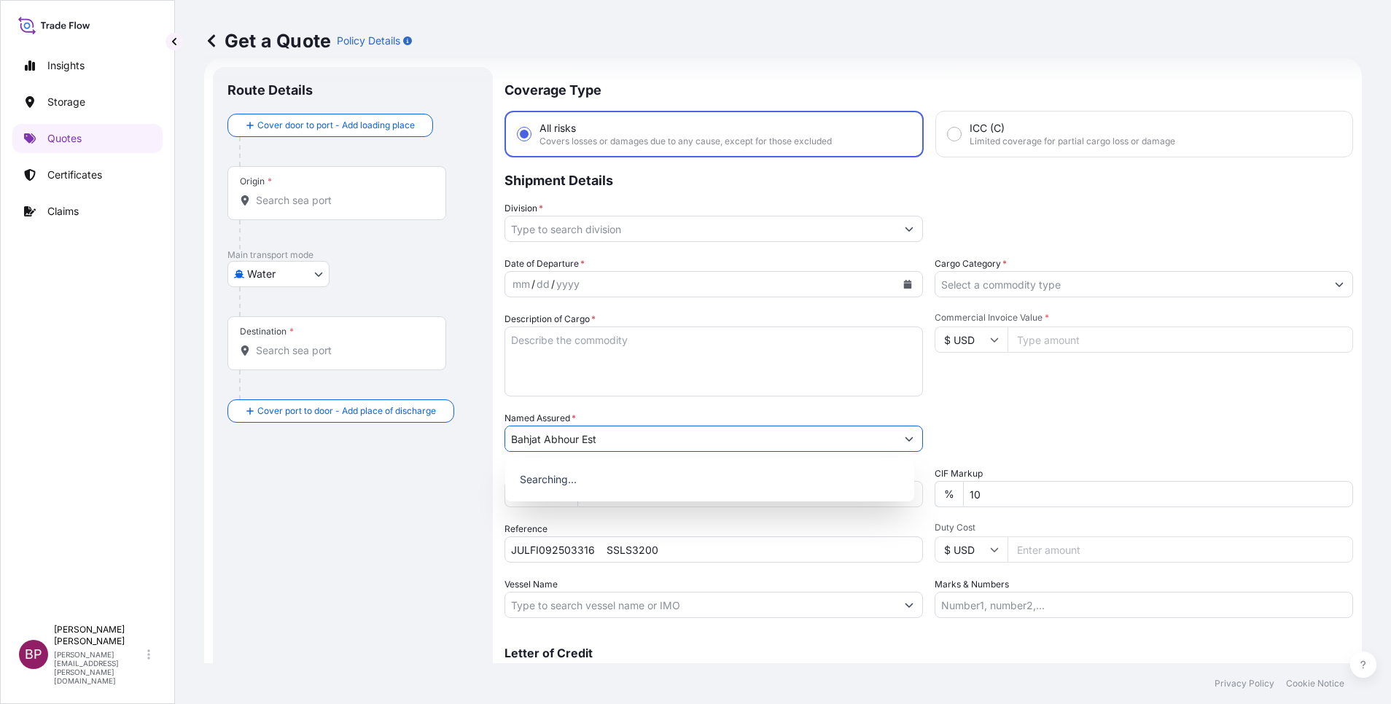
type input "Bahjat Abhour Est"
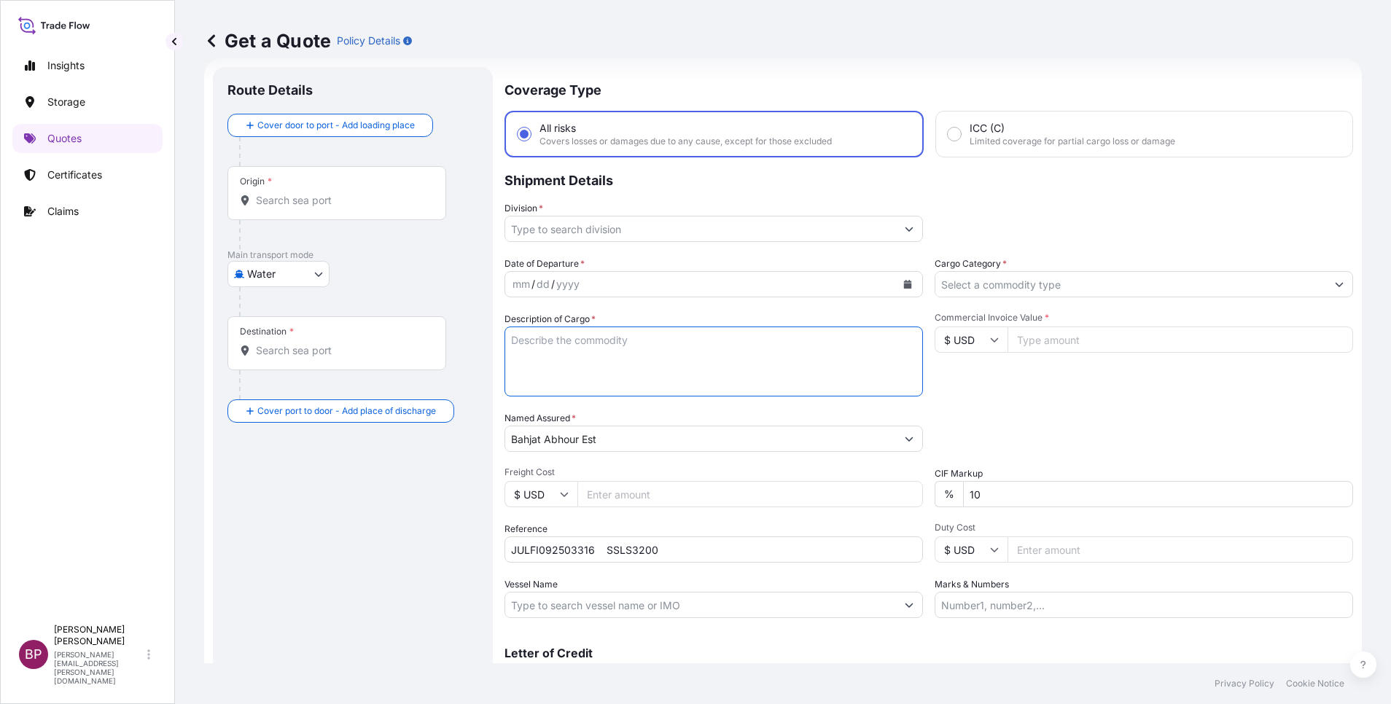
drag, startPoint x: 664, startPoint y: 373, endPoint x: 676, endPoint y: 381, distance: 14.4
click at [664, 371] on textarea "Description of Cargo *" at bounding box center [713, 362] width 418 height 70
paste textarea "Cosmetics"
type textarea "Cosmetics"
click at [1110, 341] on input "Commercial Invoice Value *" at bounding box center [1180, 340] width 346 height 26
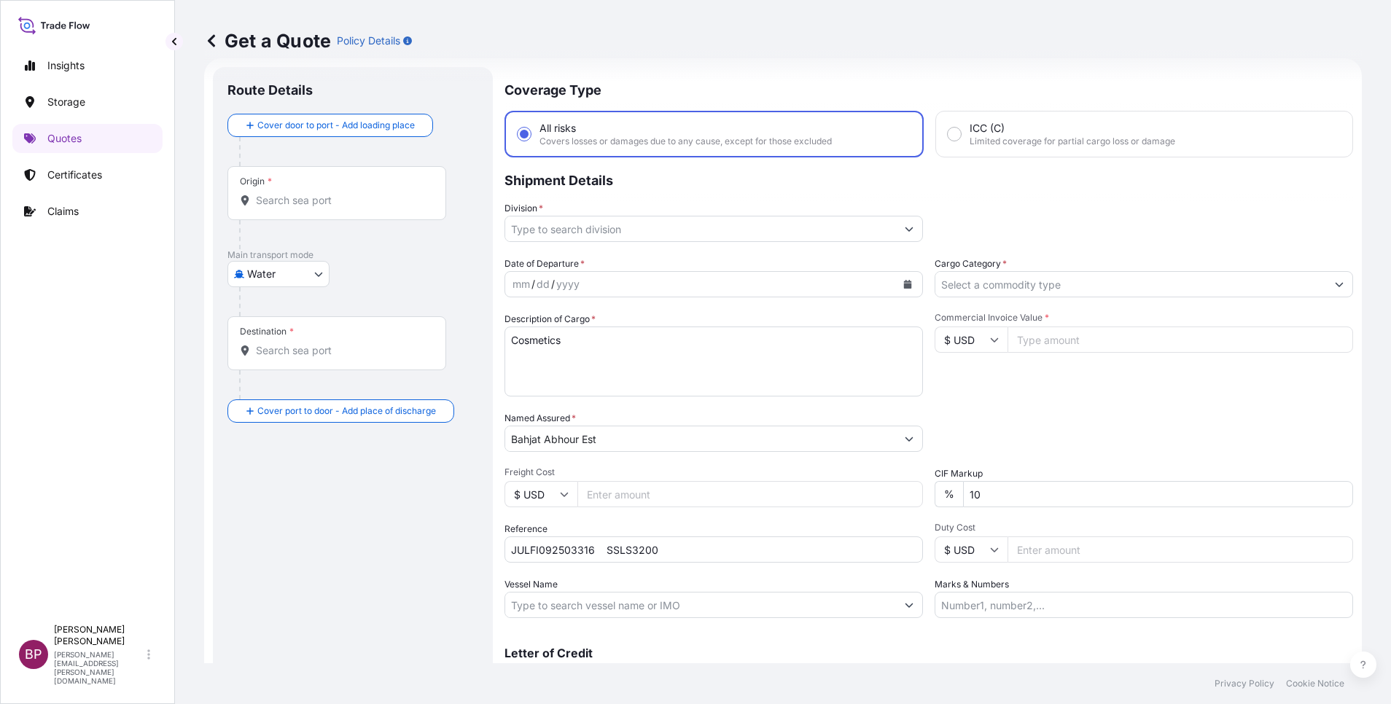
paste input "78092.04"
type input "78092.04"
drag, startPoint x: 1024, startPoint y: 481, endPoint x: 891, endPoint y: 477, distance: 133.4
click at [905, 481] on div "Date of Departure * mm / dd / yyyy Cargo Category * Description of Cargo * Cosm…" at bounding box center [928, 438] width 848 height 362
type input "0"
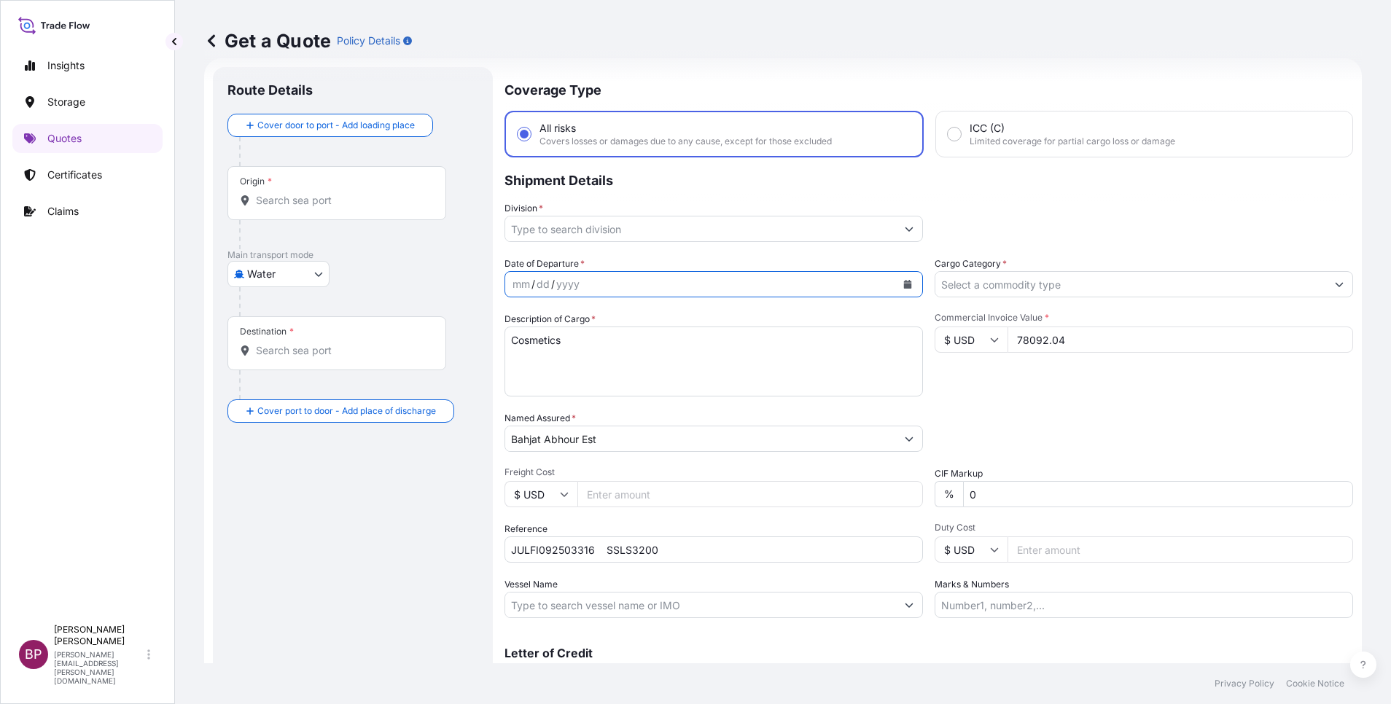
click at [904, 287] on icon "Calendar" at bounding box center [908, 284] width 8 height 9
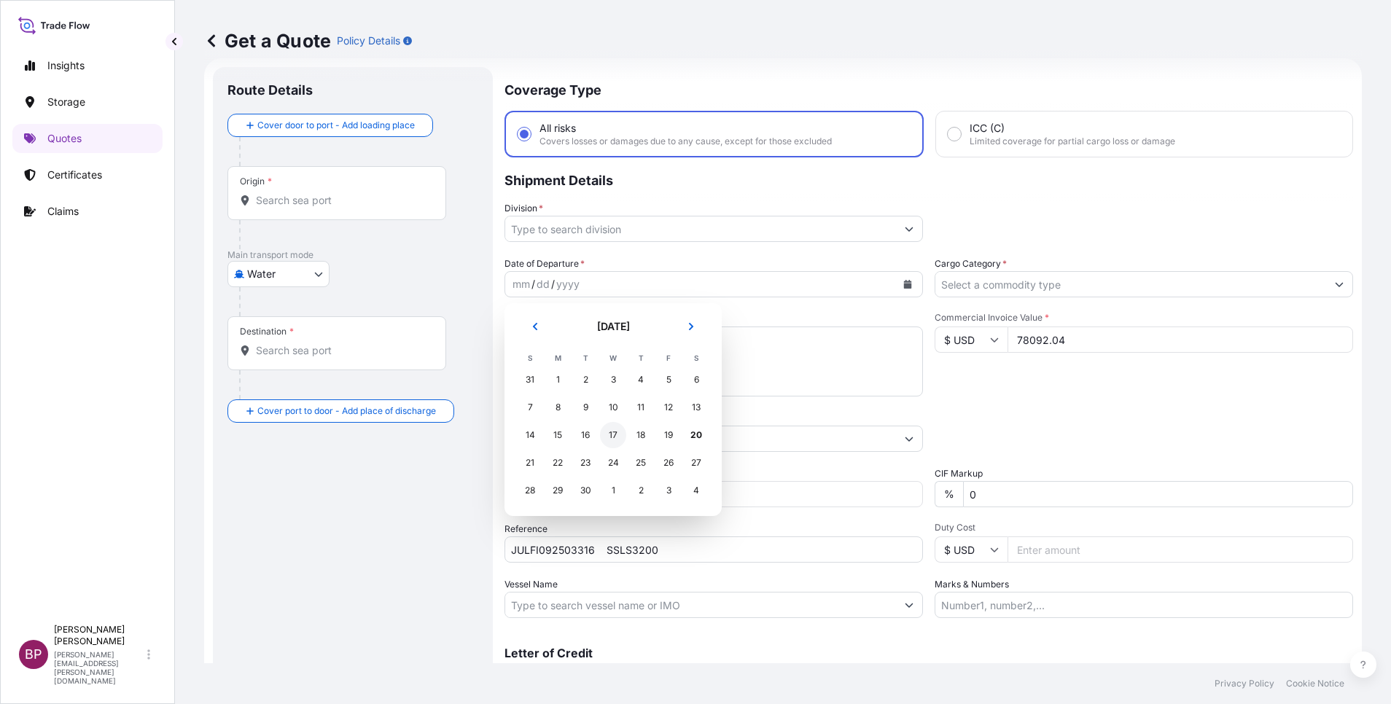
click at [608, 433] on div "17" at bounding box center [613, 435] width 26 height 26
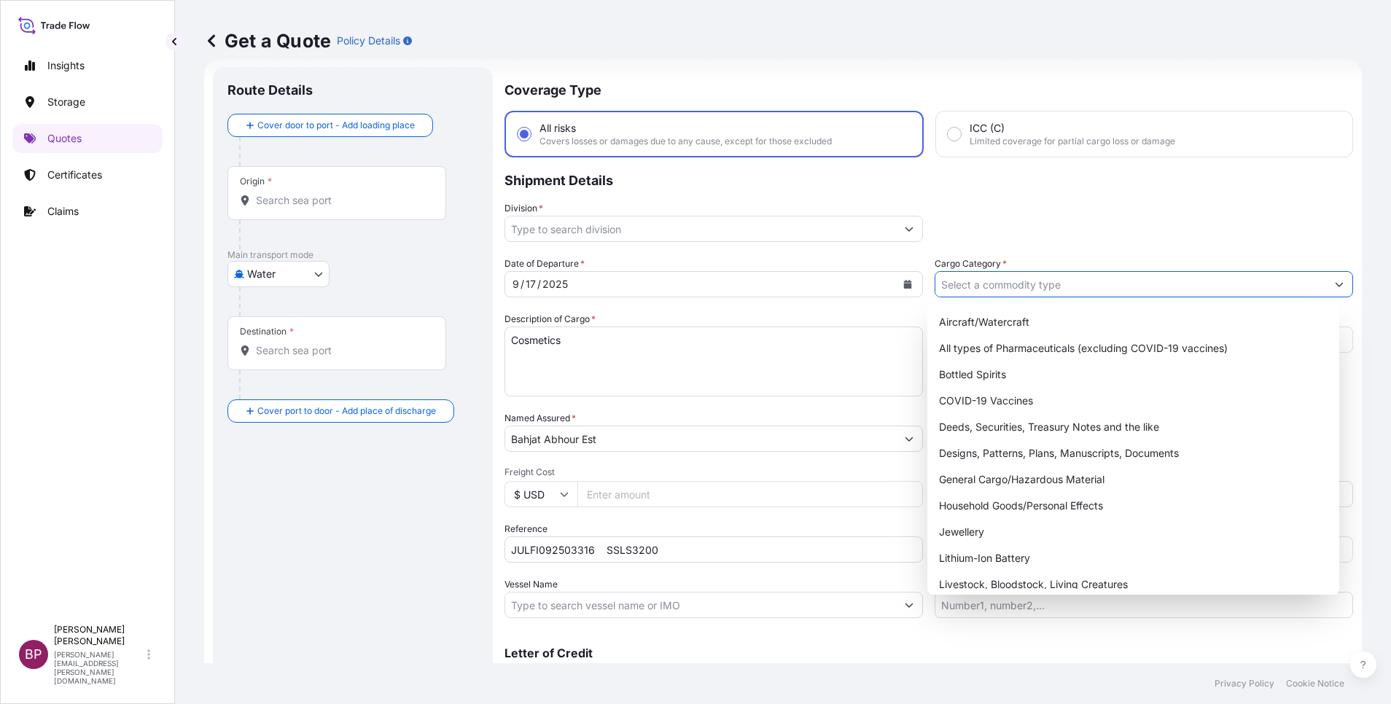
click at [1074, 284] on input "Cargo Category *" at bounding box center [1130, 284] width 391 height 26
click at [1049, 485] on div "General Cargo/Hazardous Material" at bounding box center [1133, 480] width 400 height 26
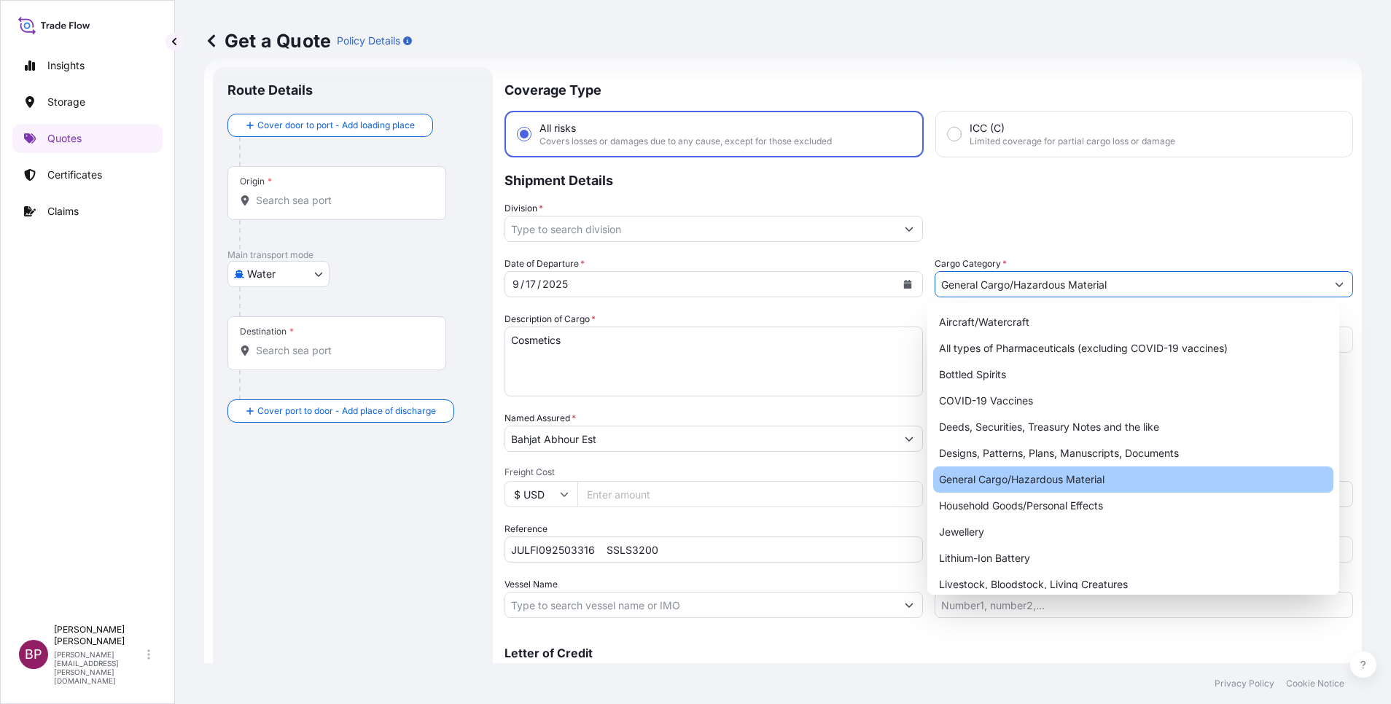
type input "General Cargo/Hazardous Material"
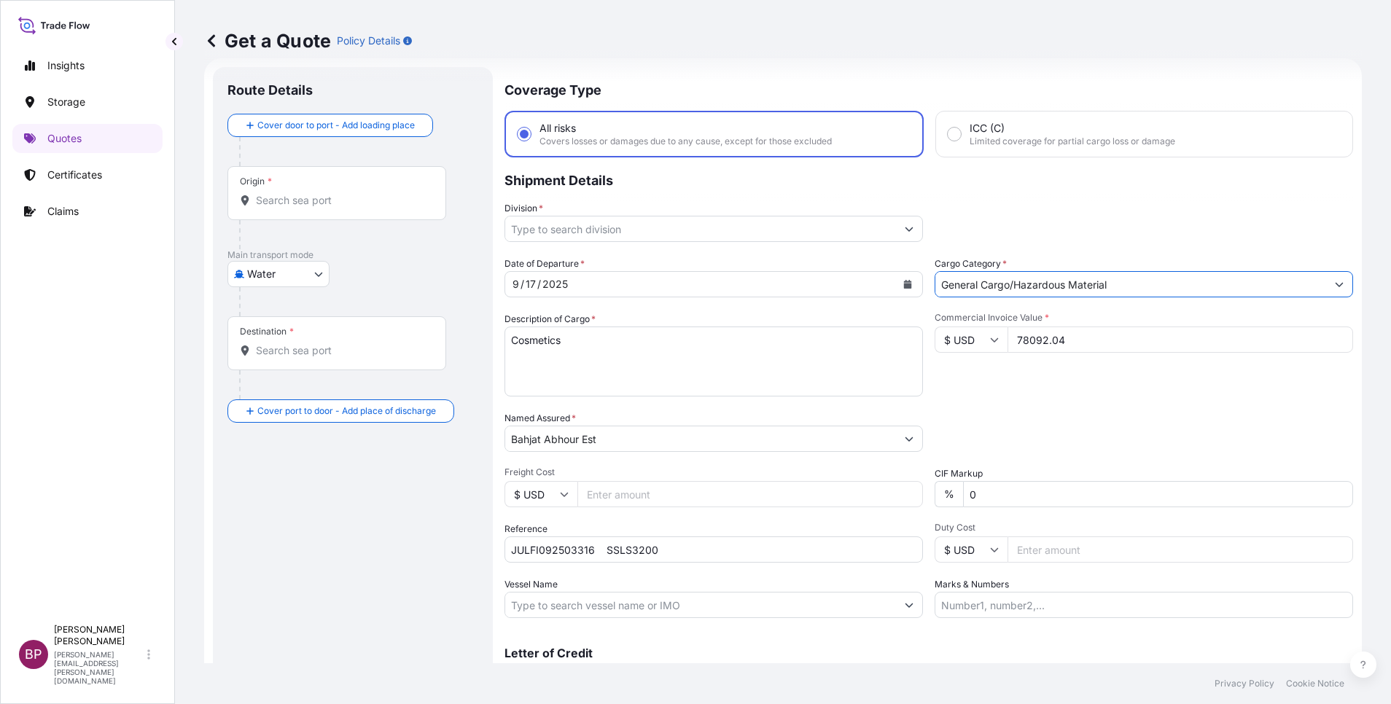
click at [896, 229] on button "Show suggestions" at bounding box center [909, 229] width 26 height 26
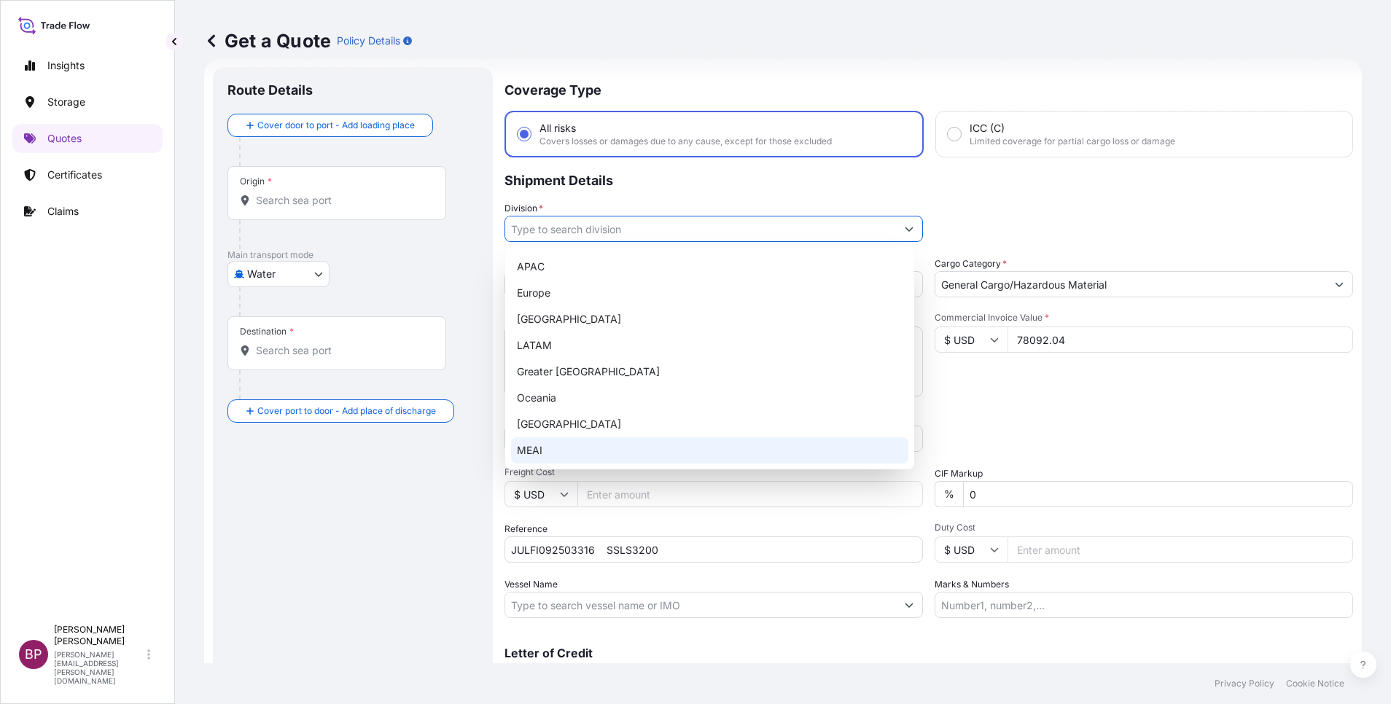
click at [606, 449] on div "MEAI" at bounding box center [709, 450] width 397 height 26
type input "MEAI"
click at [596, 448] on div "MEAI" at bounding box center [709, 450] width 397 height 26
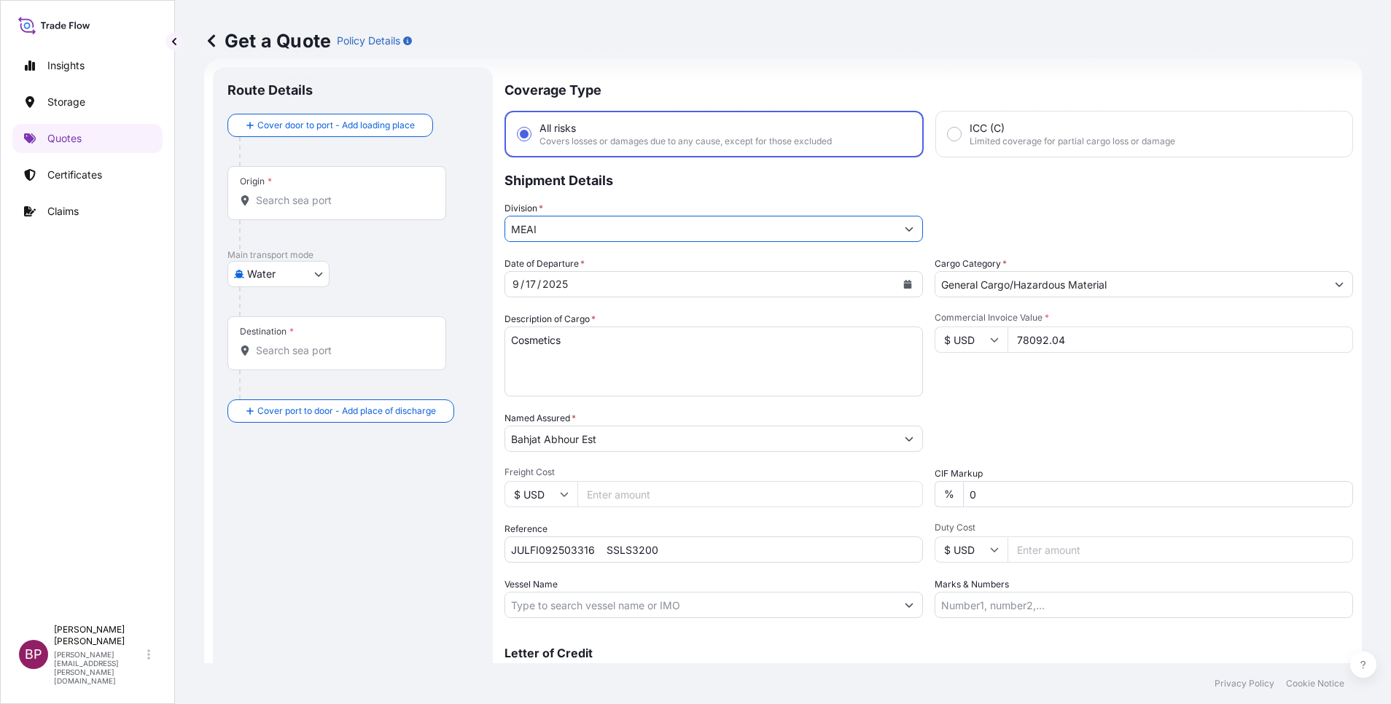
click at [370, 479] on div "Route Details Cover door to port - Add loading place Place of loading Road / [G…" at bounding box center [352, 397] width 251 height 631
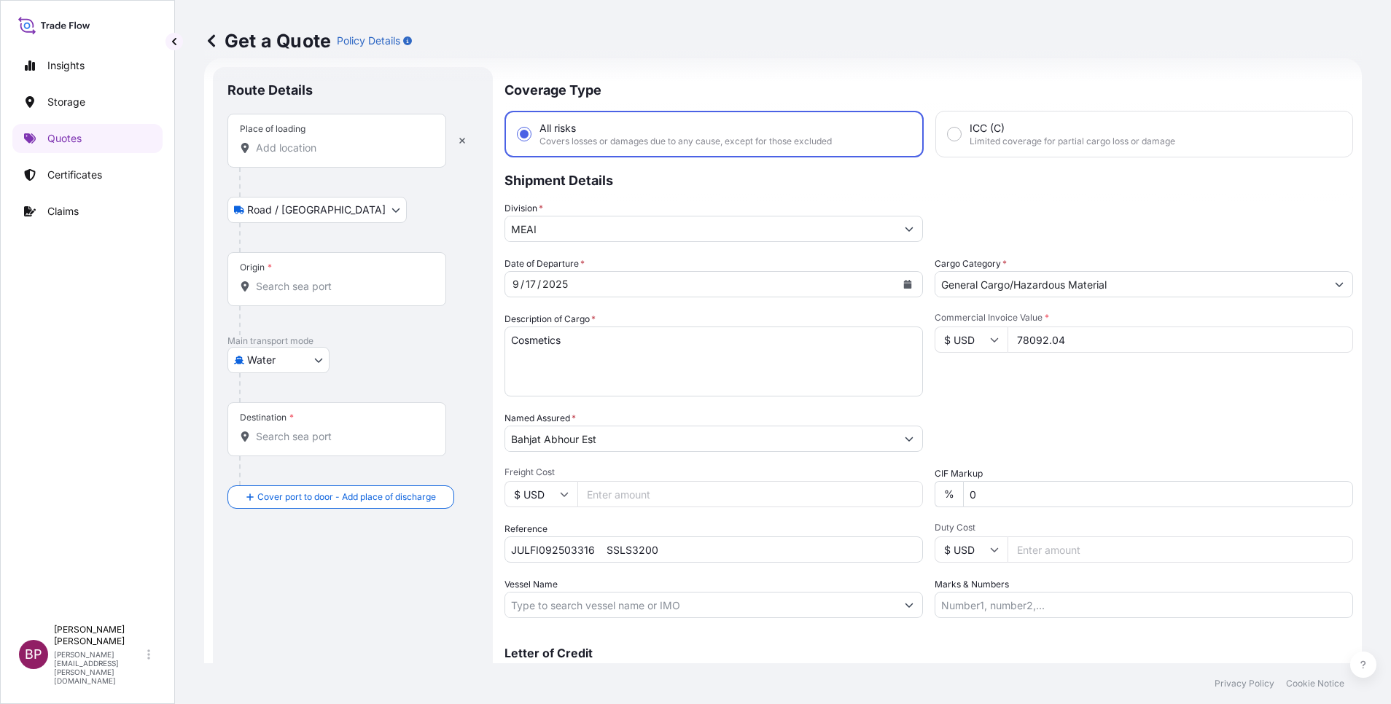
click at [362, 148] on input "Place of loading" at bounding box center [342, 148] width 172 height 15
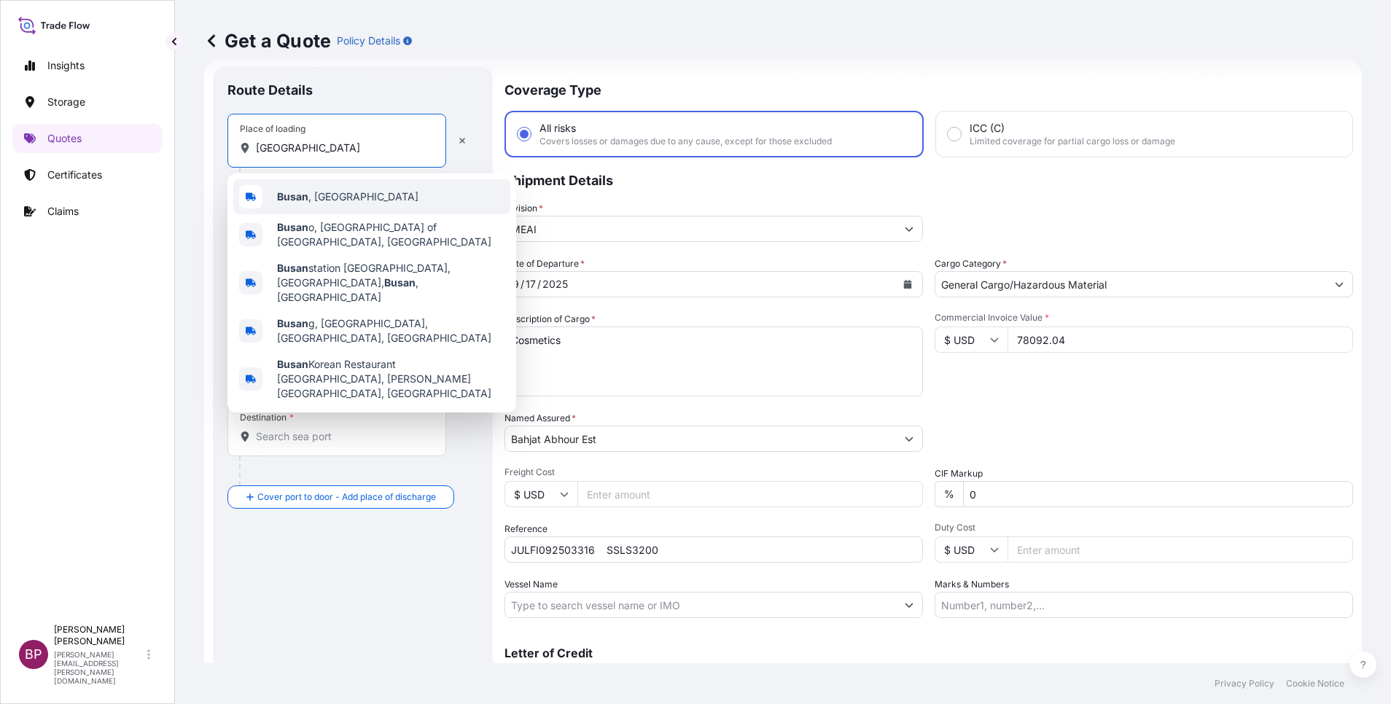
click at [342, 200] on span "Busan , [GEOGRAPHIC_DATA]" at bounding box center [347, 197] width 141 height 15
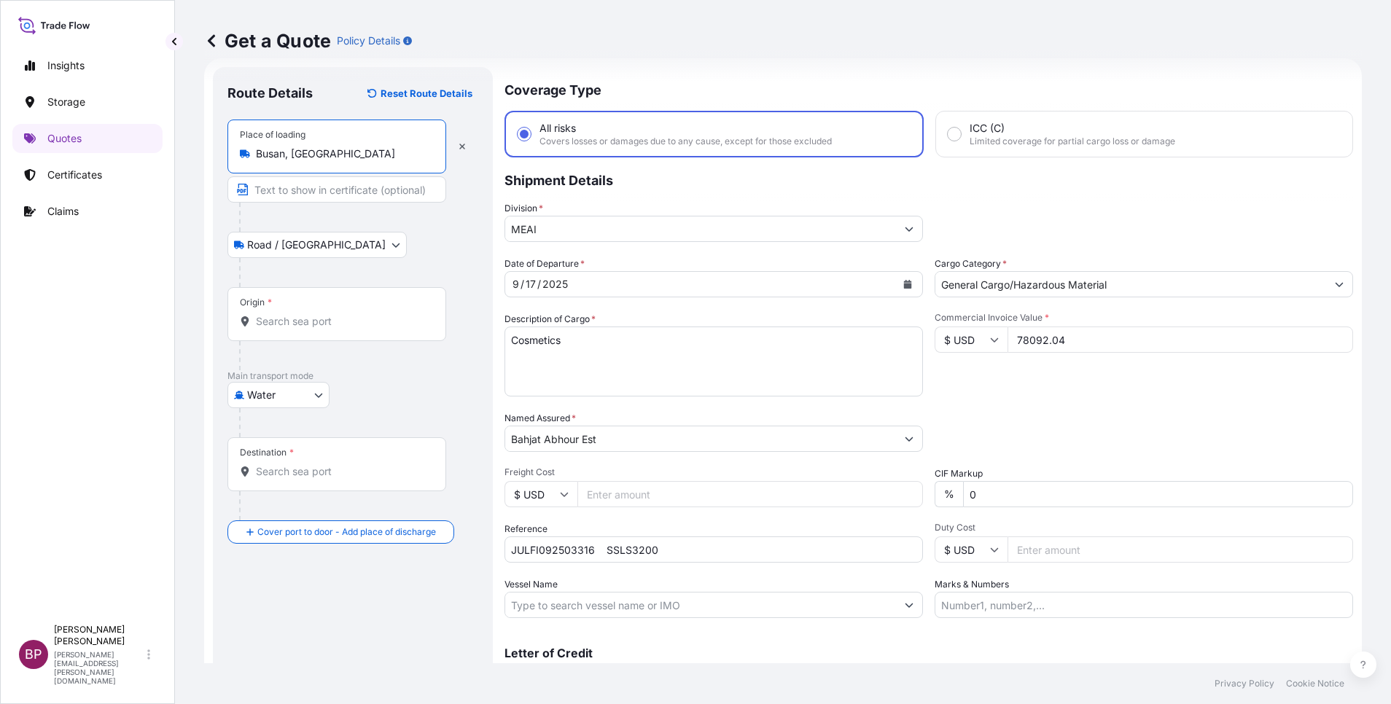
type input "Busan, [GEOGRAPHIC_DATA]"
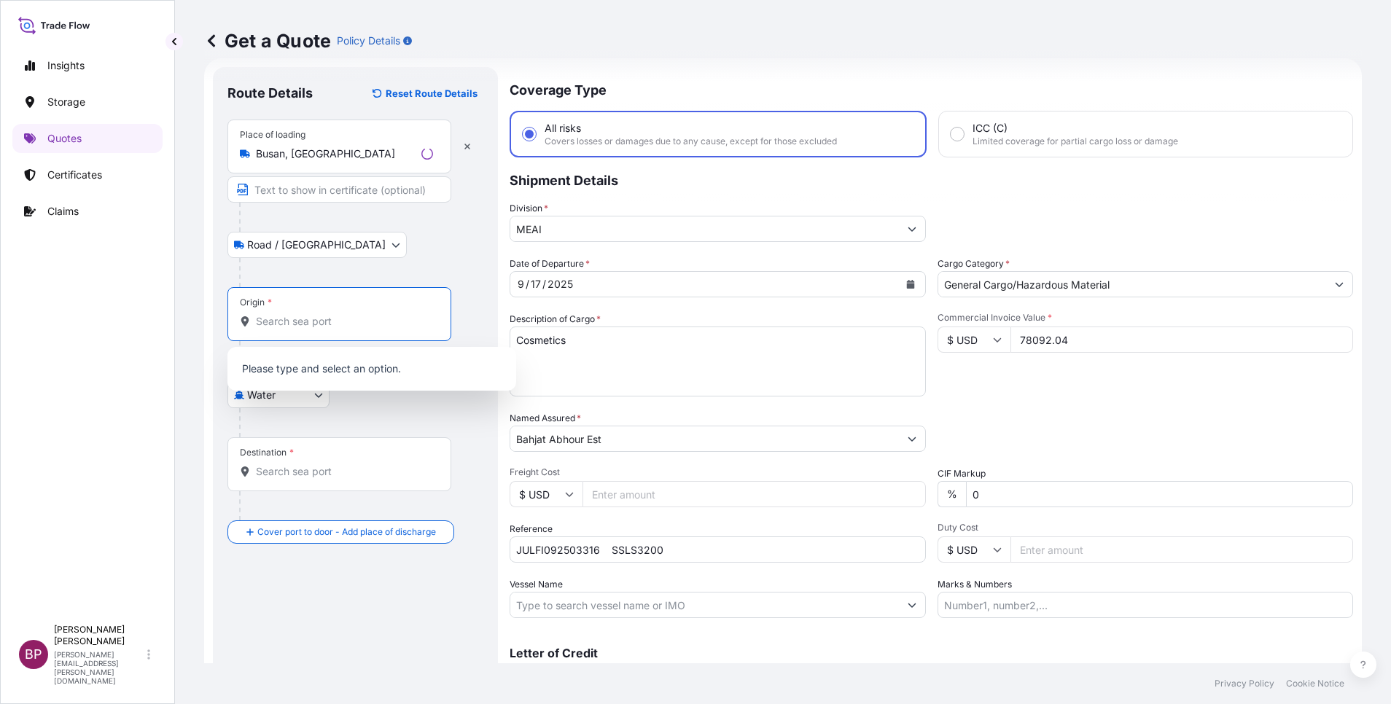
click at [330, 317] on input "Origin *" at bounding box center [344, 321] width 177 height 15
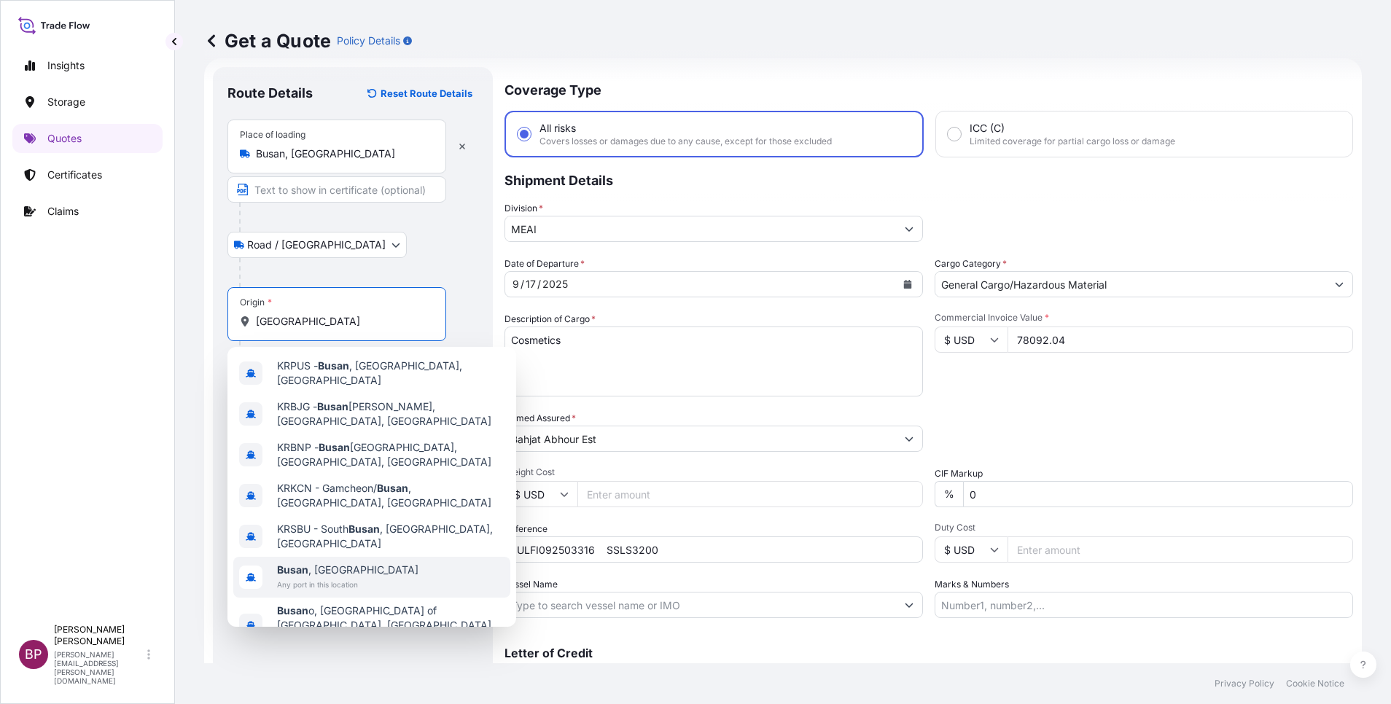
click at [356, 563] on span "Busan , [GEOGRAPHIC_DATA]" at bounding box center [347, 570] width 141 height 15
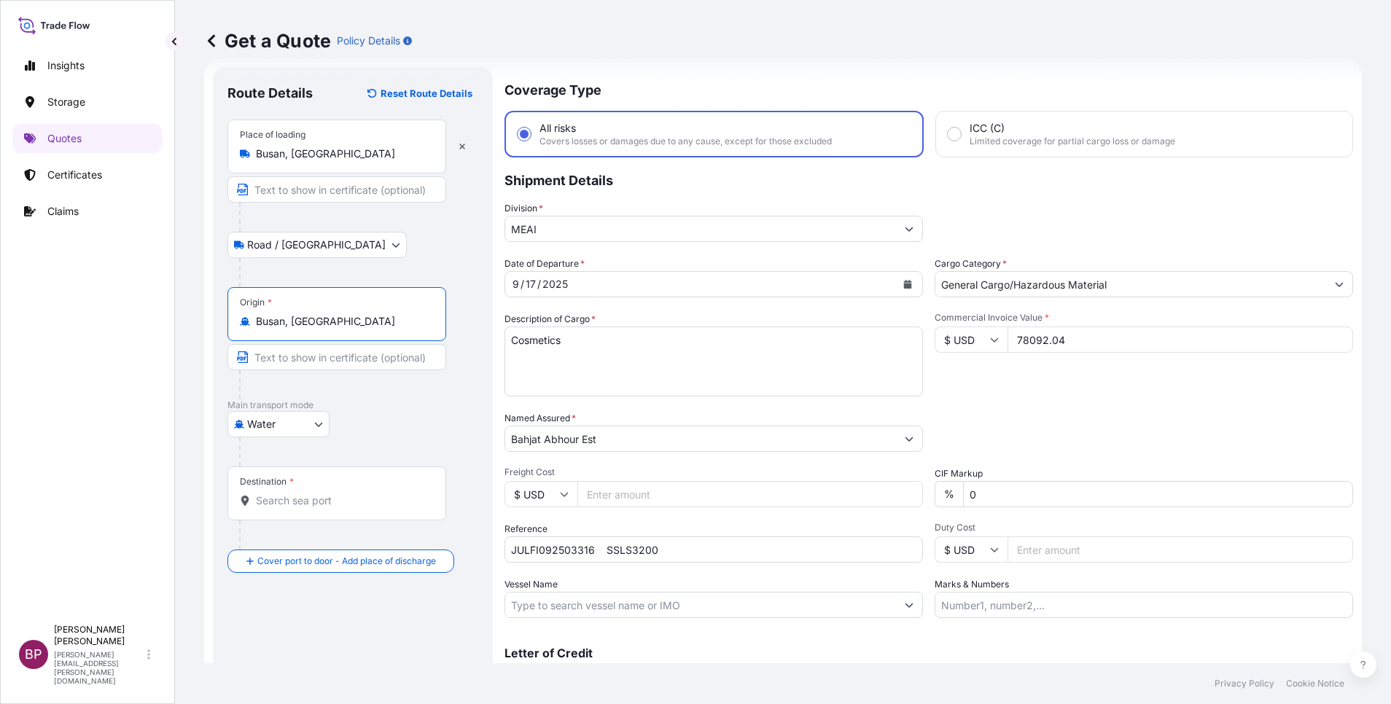
type input "Busan, [GEOGRAPHIC_DATA]"
click at [316, 512] on div "Destination *" at bounding box center [336, 494] width 219 height 54
click at [316, 508] on input "Destination *" at bounding box center [342, 500] width 172 height 15
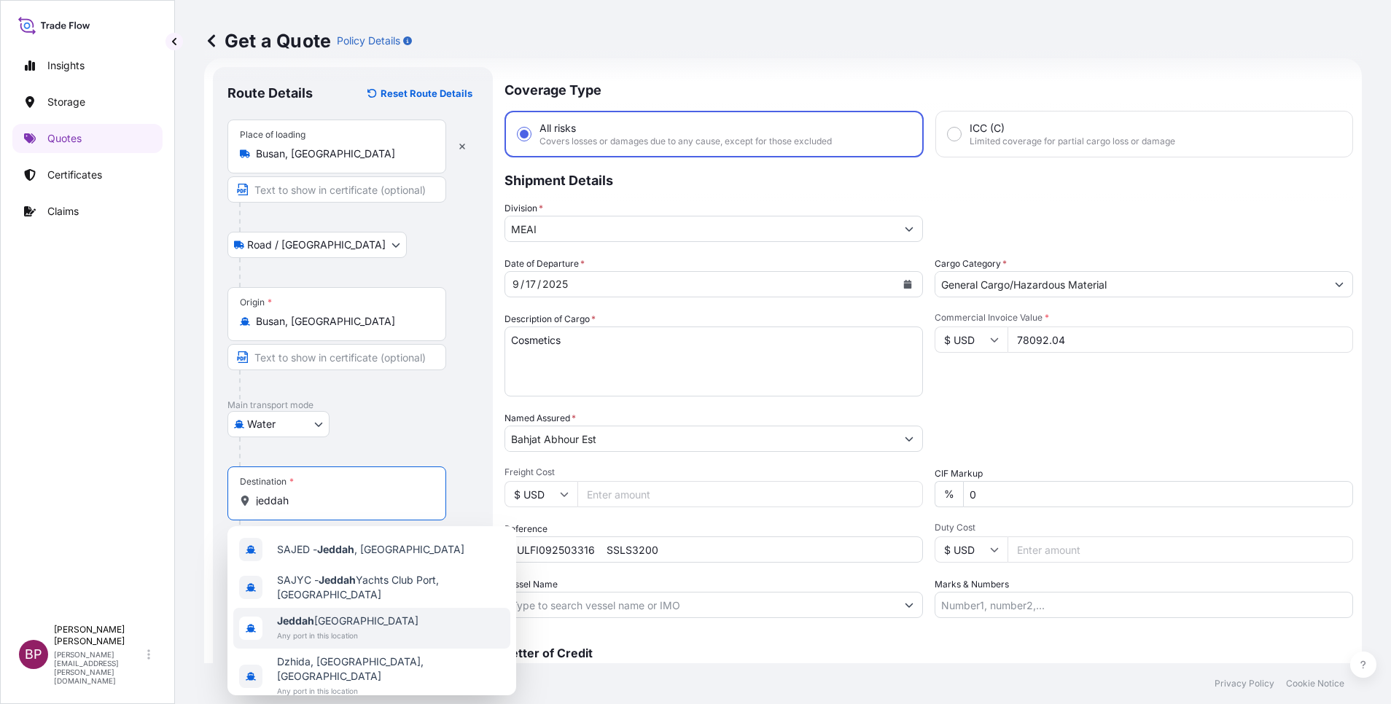
click at [400, 625] on div "[GEOGRAPHIC_DATA] [GEOGRAPHIC_DATA] Any port in this location" at bounding box center [371, 628] width 277 height 41
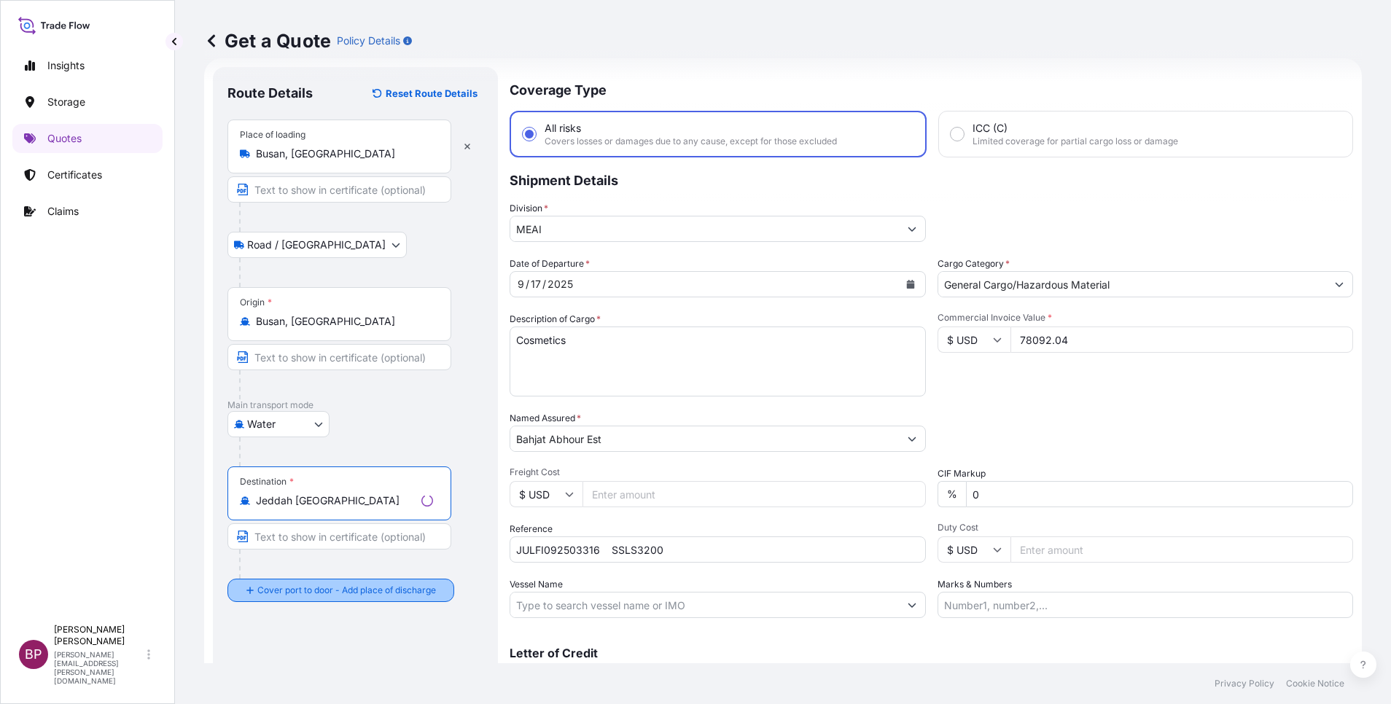
type input "Jeddah [GEOGRAPHIC_DATA]"
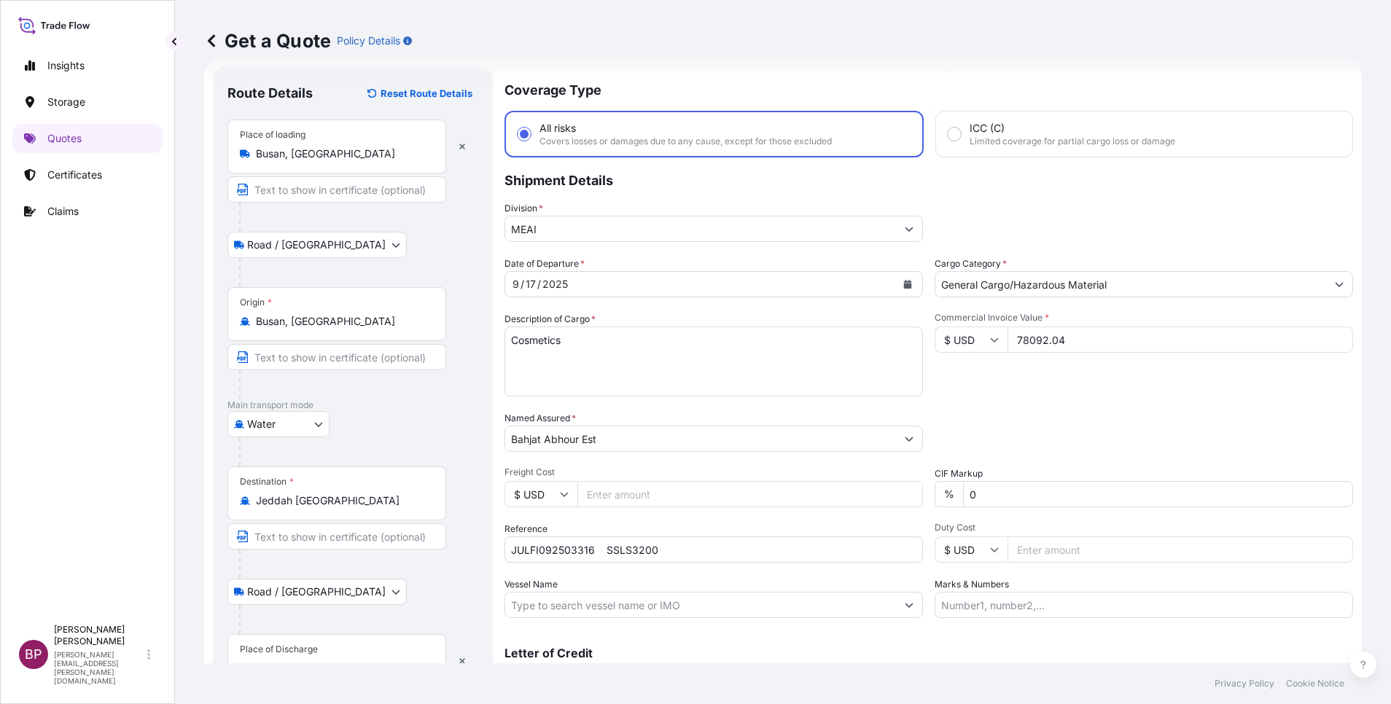
click at [316, 639] on div "Place of Discharge" at bounding box center [336, 661] width 219 height 54
click at [316, 661] on input "Place of Discharge" at bounding box center [342, 668] width 172 height 15
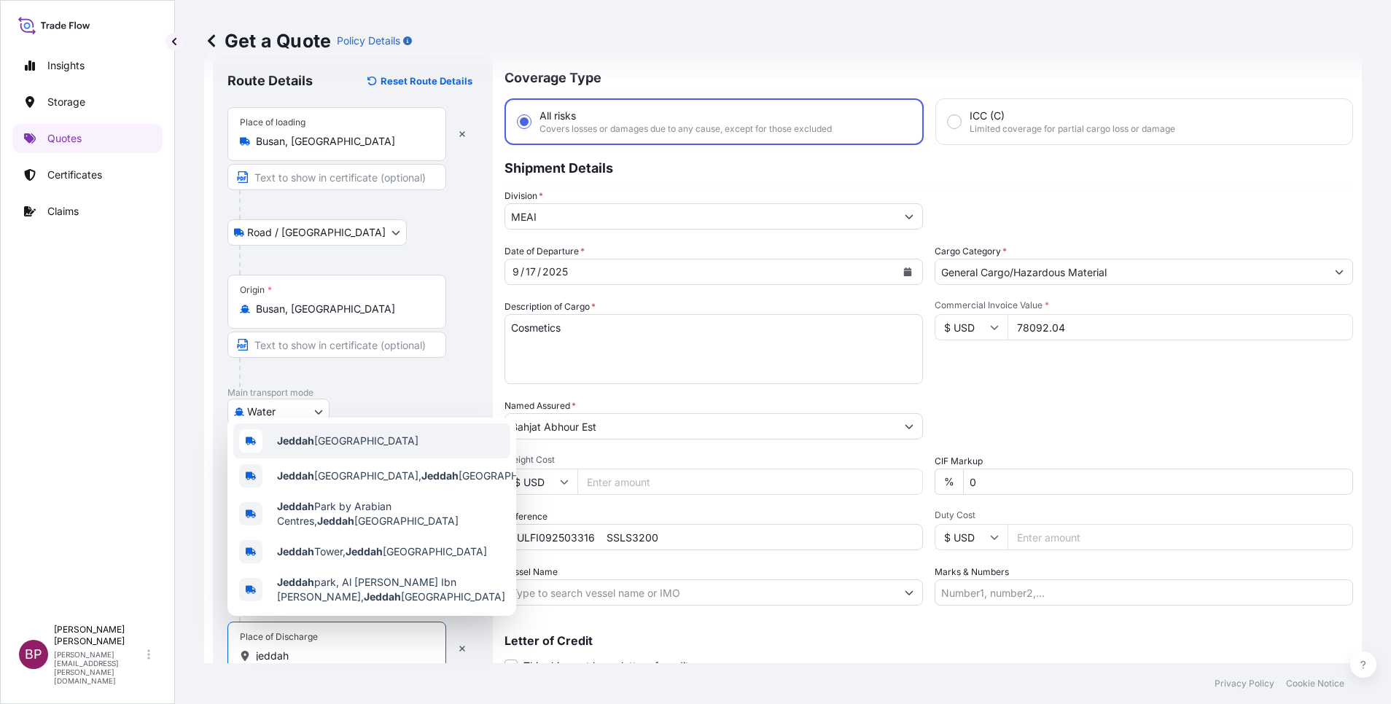
click at [327, 426] on div "Jeddah [GEOGRAPHIC_DATA]" at bounding box center [371, 441] width 277 height 35
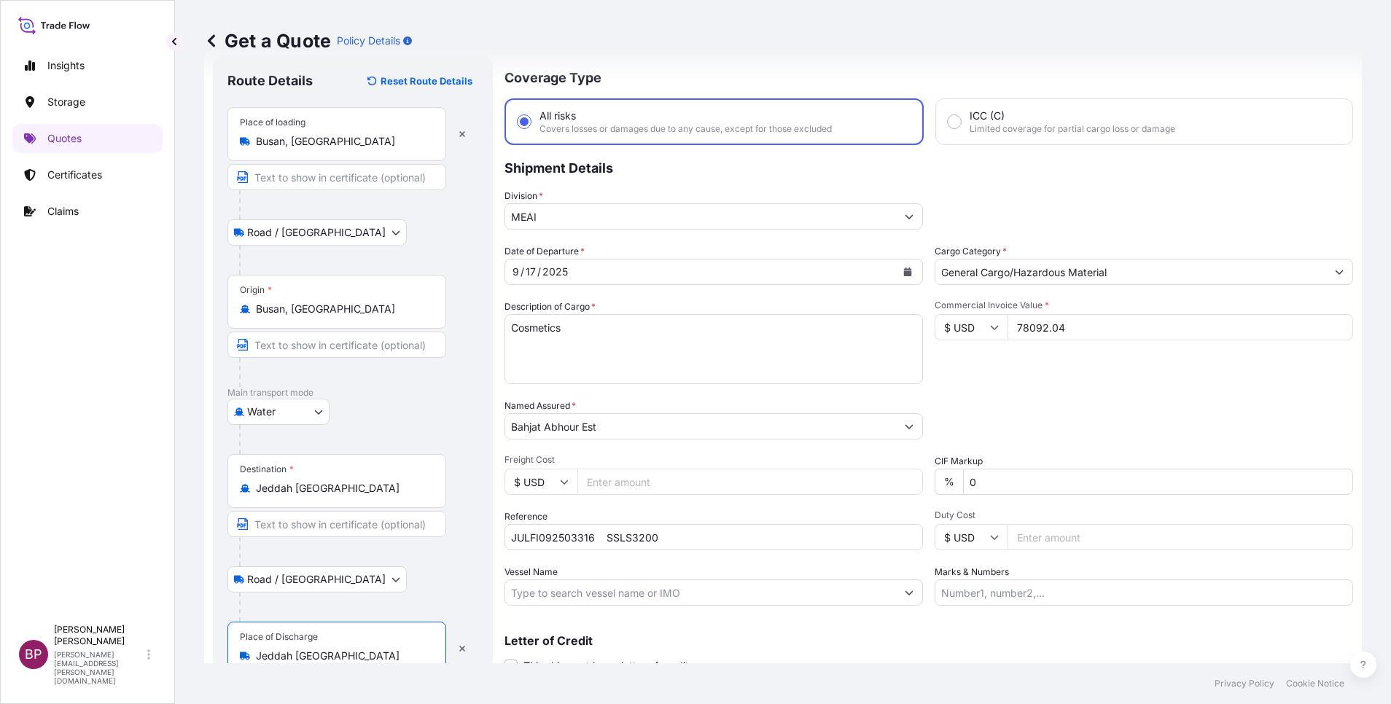
scroll to position [101, 0]
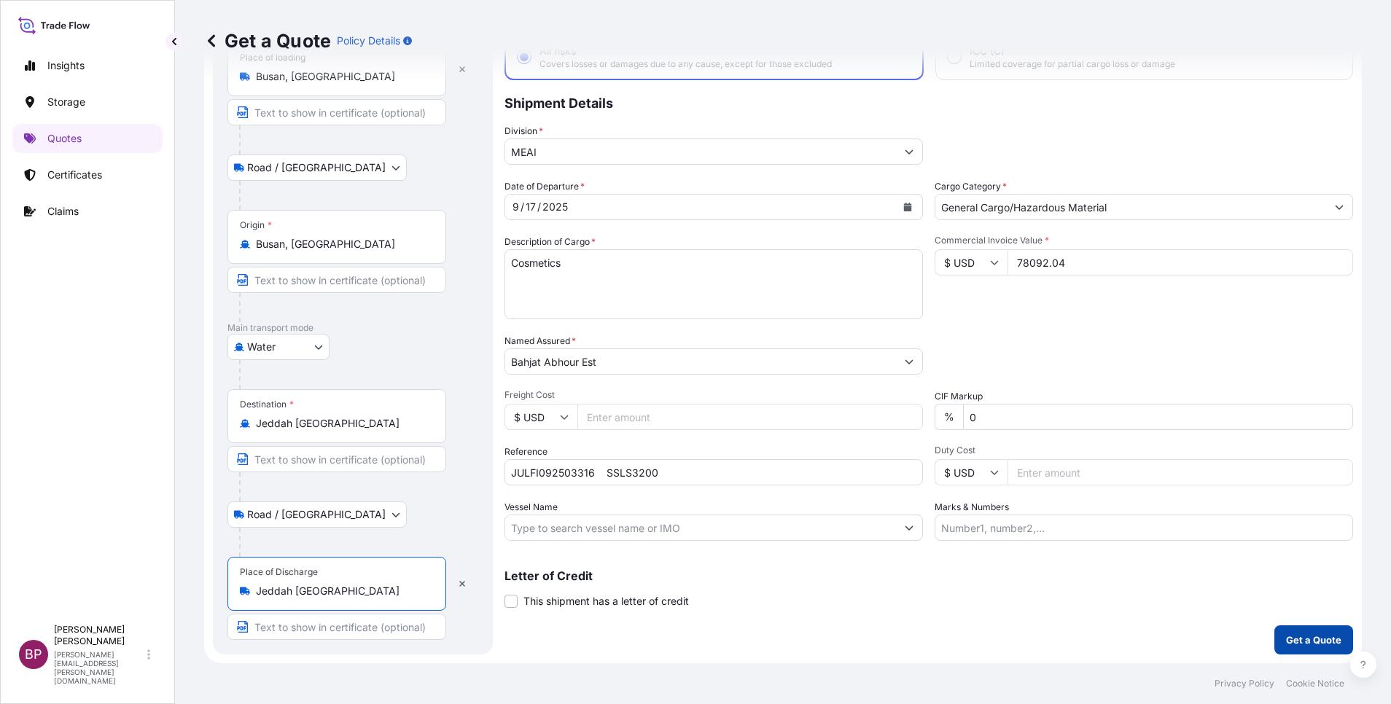
type input "Jeddah [GEOGRAPHIC_DATA]"
click at [1311, 636] on p "Get a Quote" at bounding box center [1313, 640] width 55 height 15
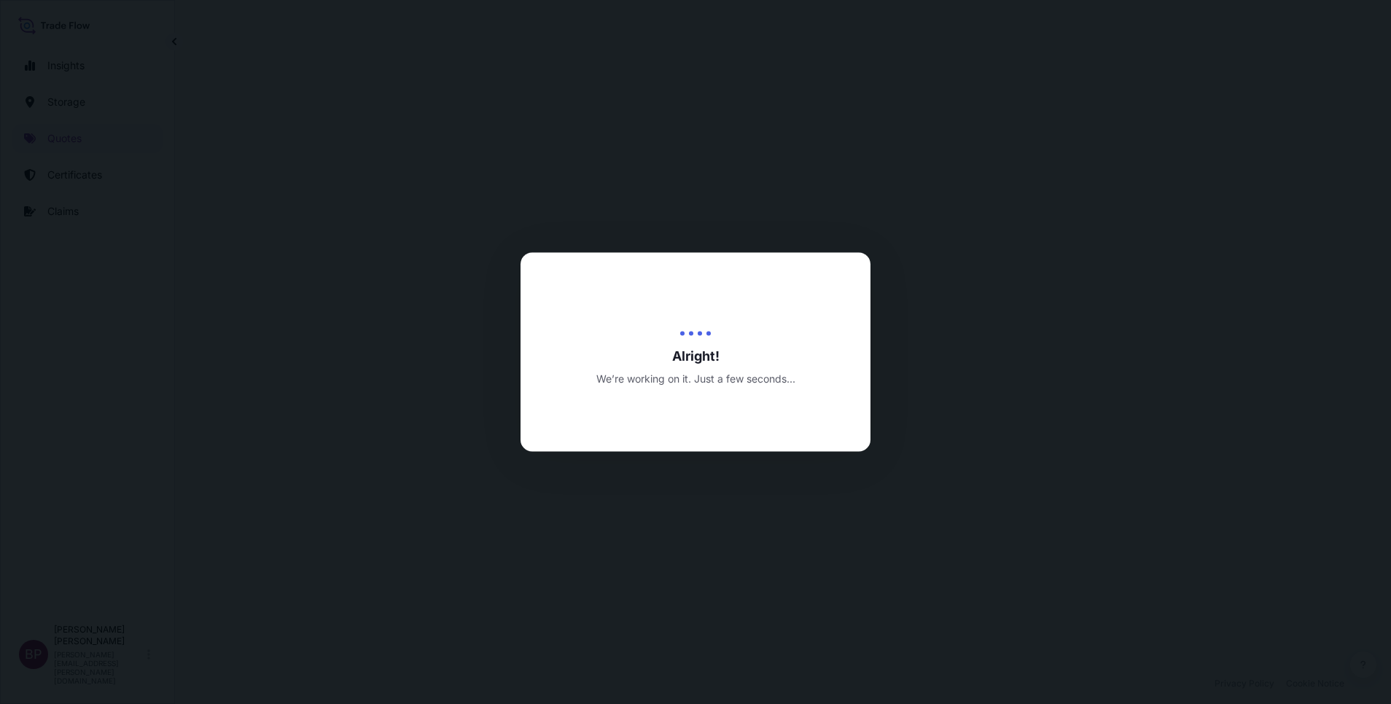
select select "Road / [GEOGRAPHIC_DATA]"
select select "Water"
select select "Road / [GEOGRAPHIC_DATA]"
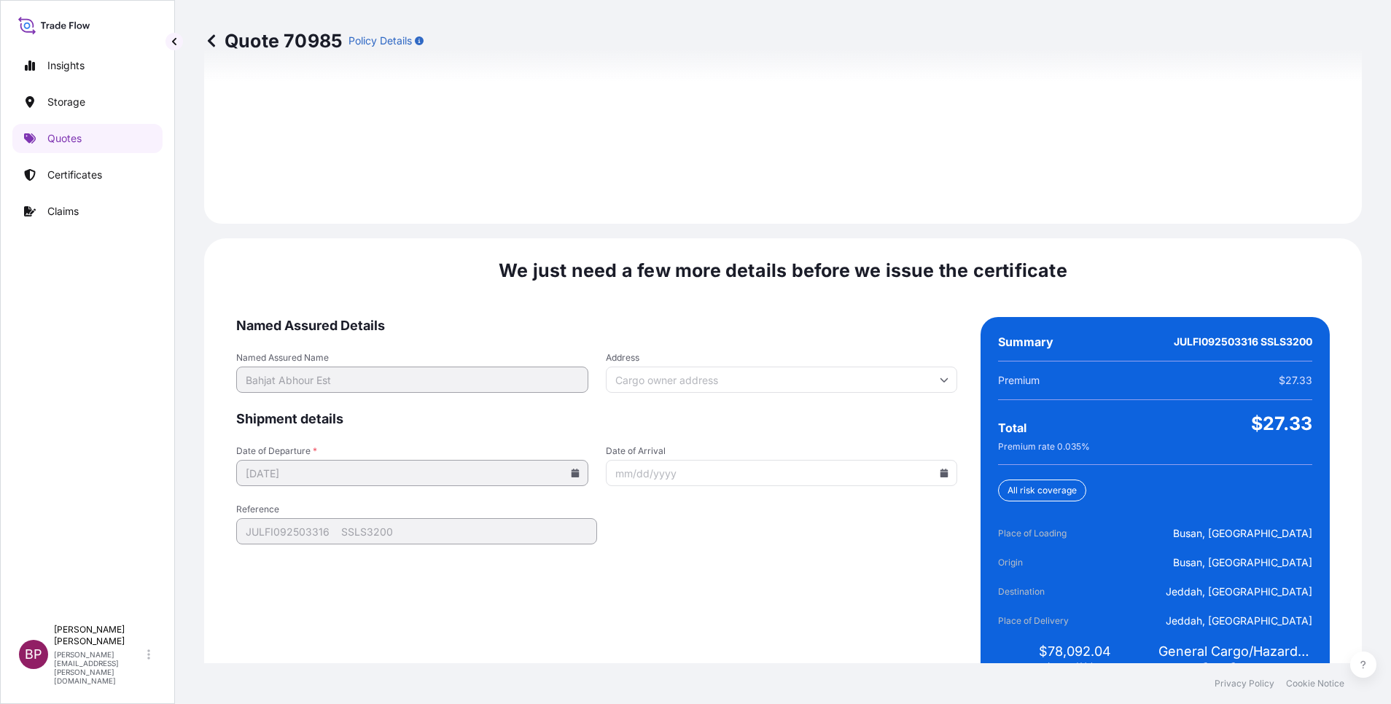
scroll to position [2161, 0]
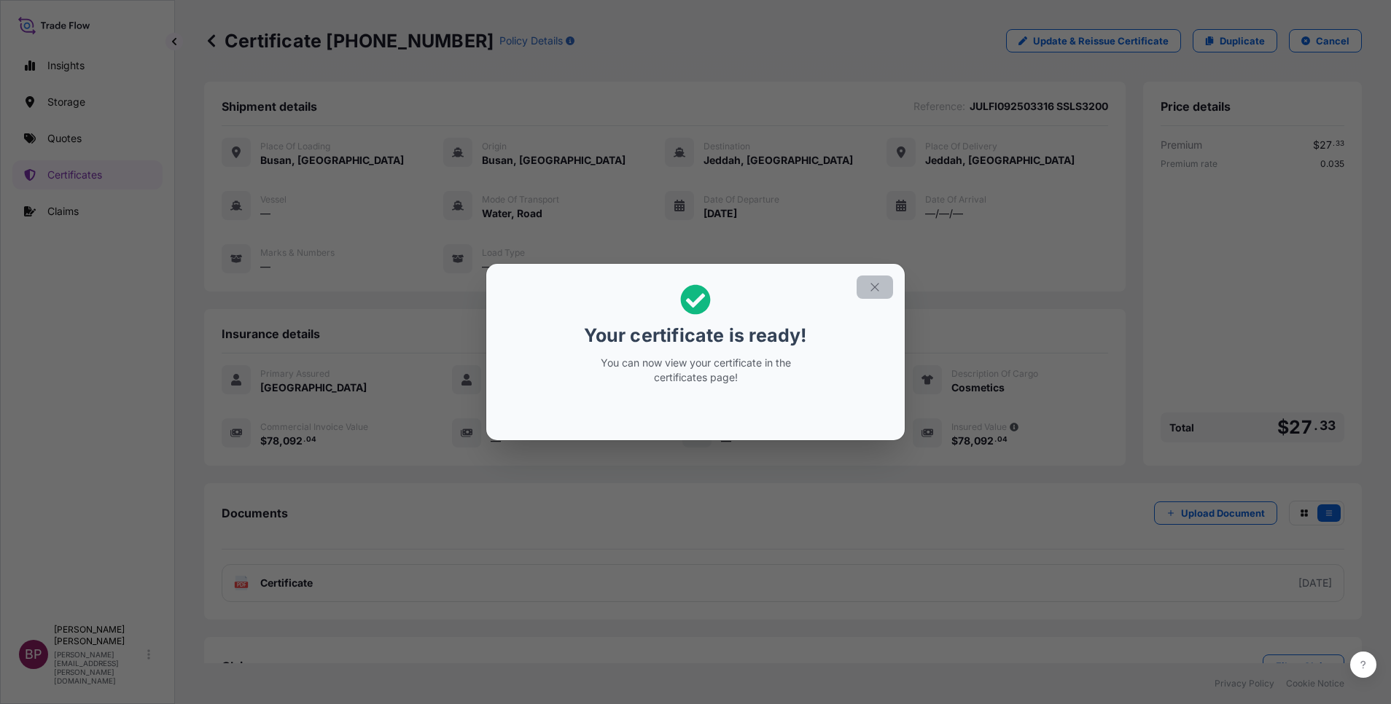
click at [880, 286] on icon "button" at bounding box center [874, 287] width 13 height 13
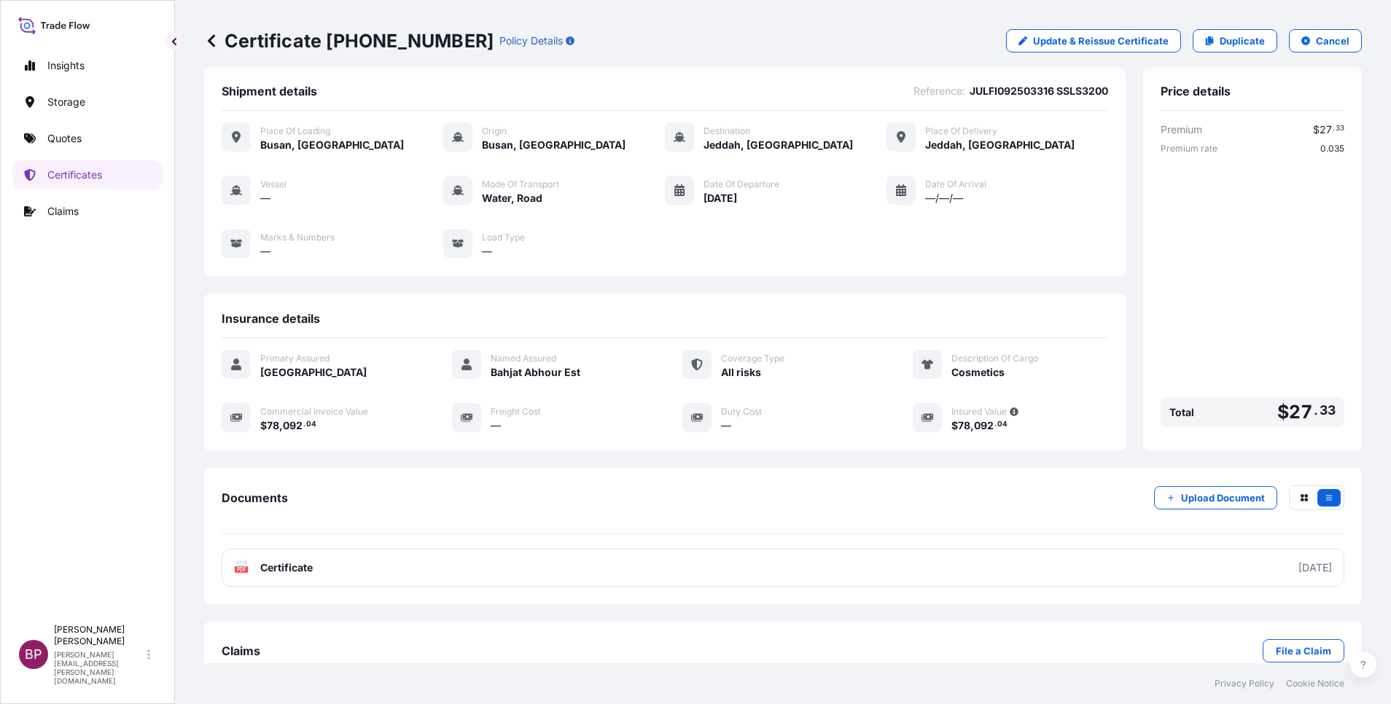
scroll to position [62, 0]
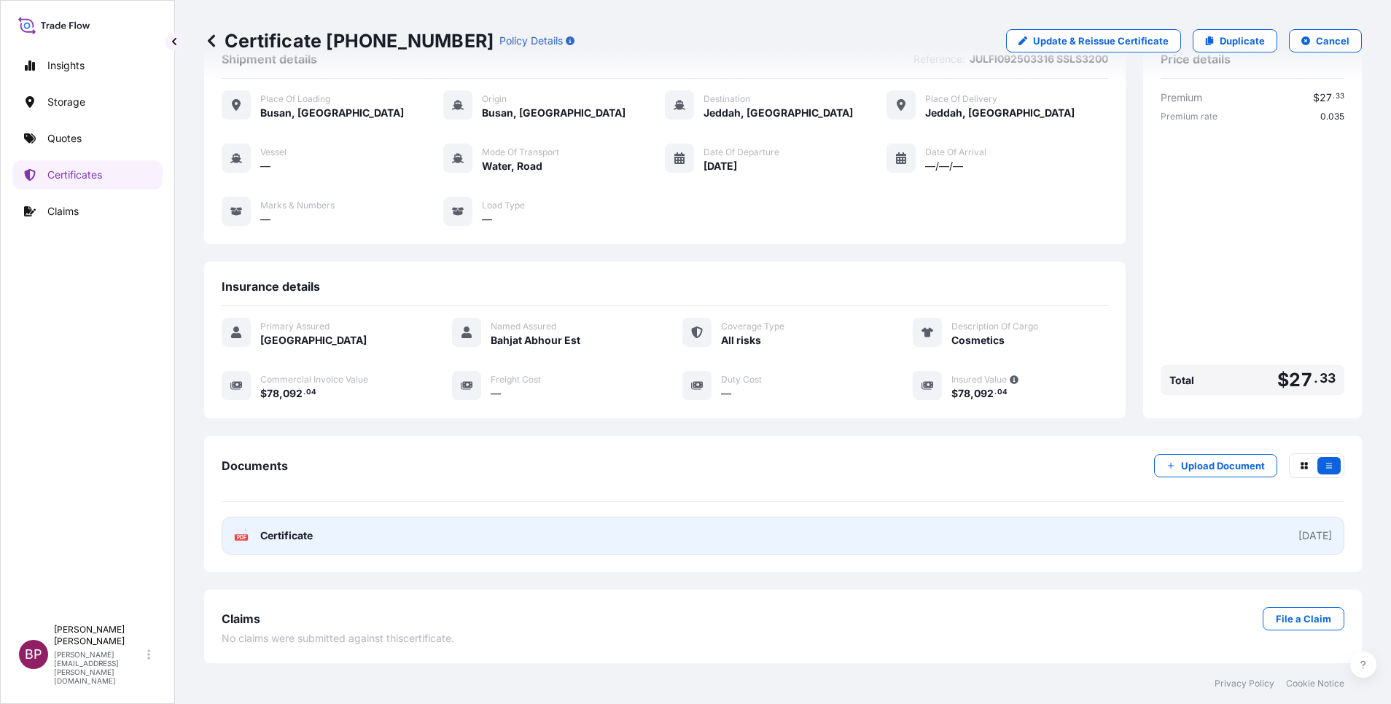
click at [303, 534] on span "Certificate" at bounding box center [286, 535] width 52 height 15
